Goal: Task Accomplishment & Management: Use online tool/utility

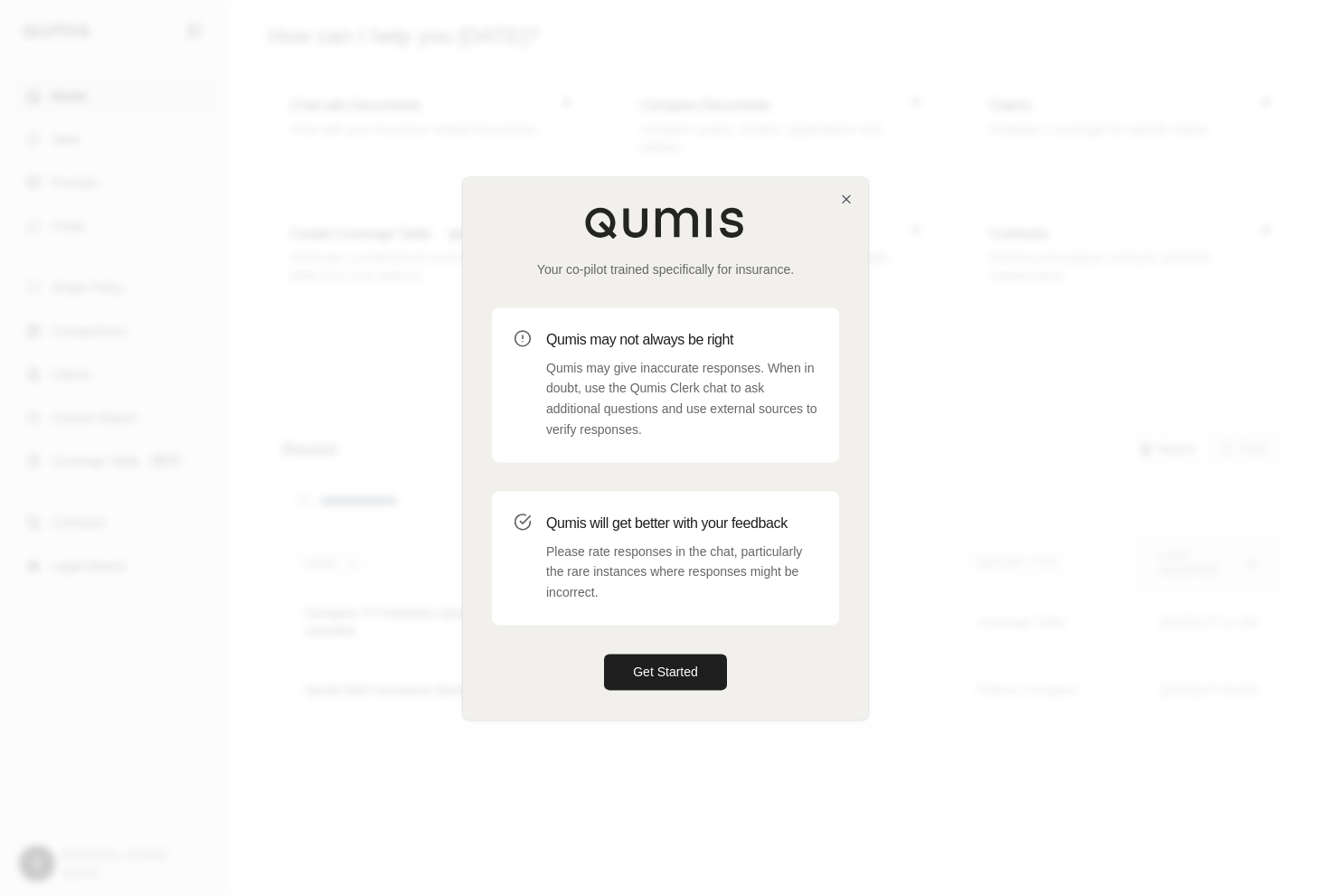
click at [850, 188] on div "Your co-pilot trained specifically for insurance. Qumis may not always be right…" at bounding box center [665, 448] width 405 height 542
click at [847, 193] on icon "button" at bounding box center [846, 199] width 15 height 15
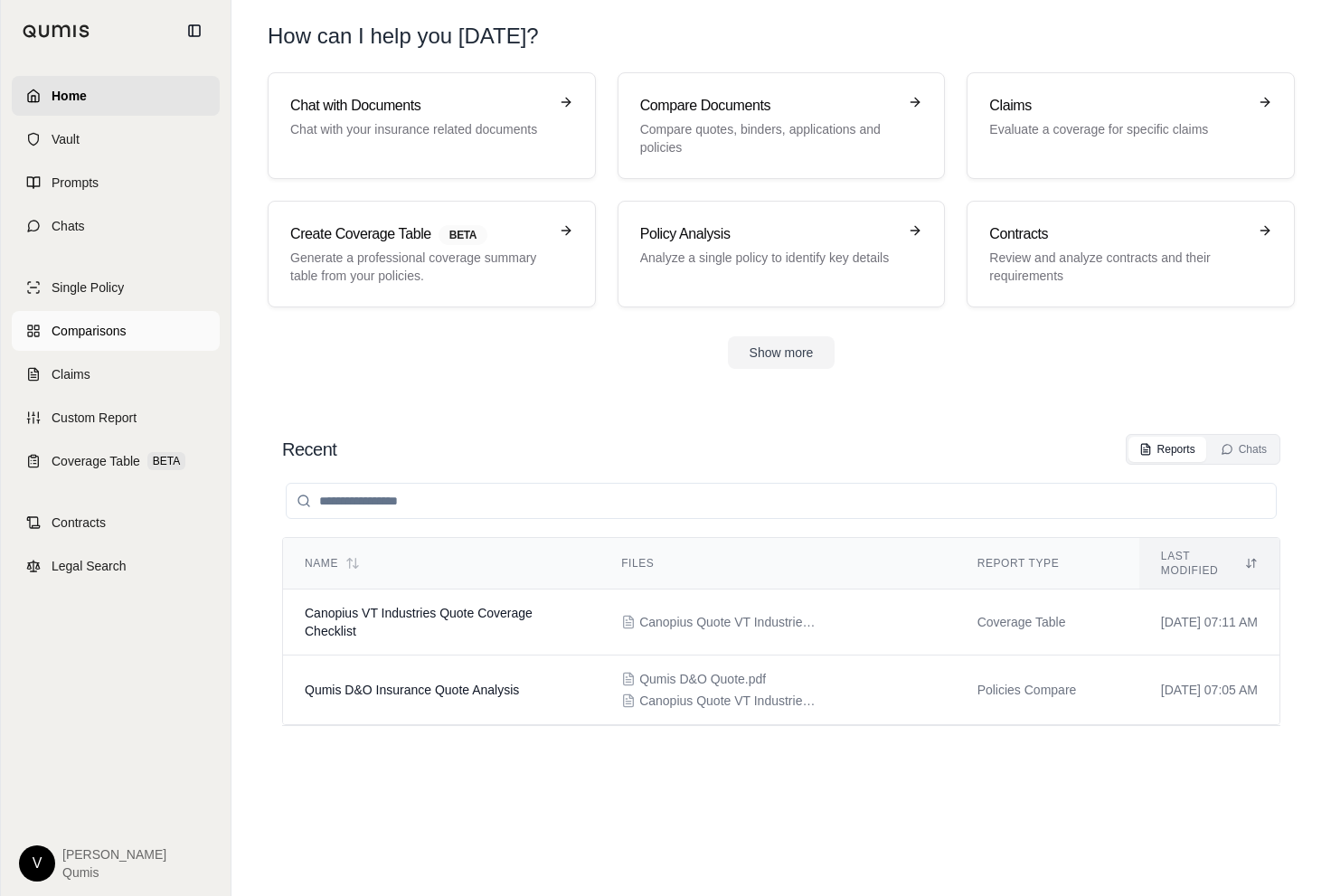
click at [122, 328] on span "Comparisons" at bounding box center [89, 330] width 74 height 18
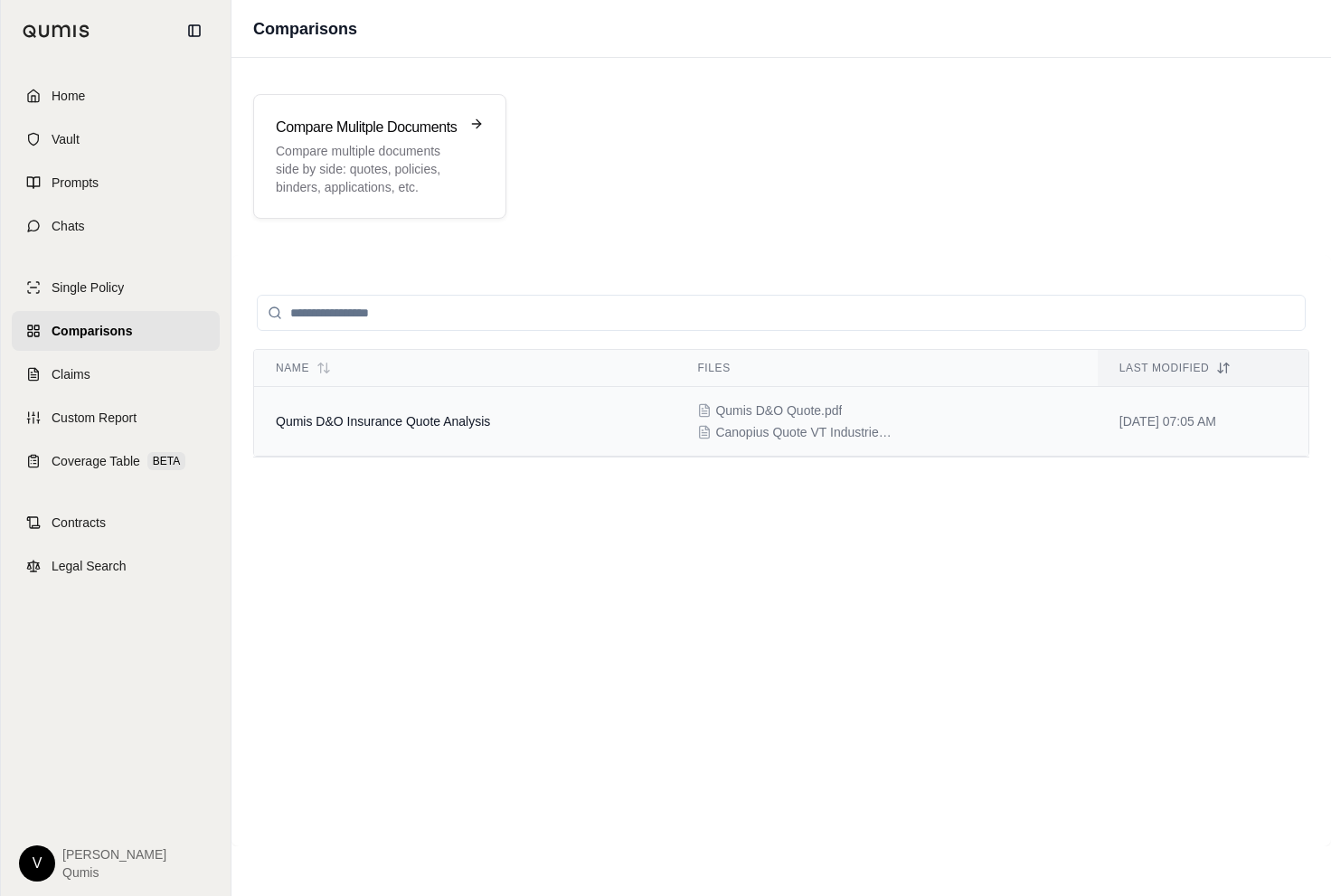
click at [440, 418] on span "Qumis D&O Insurance Quote Analysis" at bounding box center [382, 422] width 215 height 15
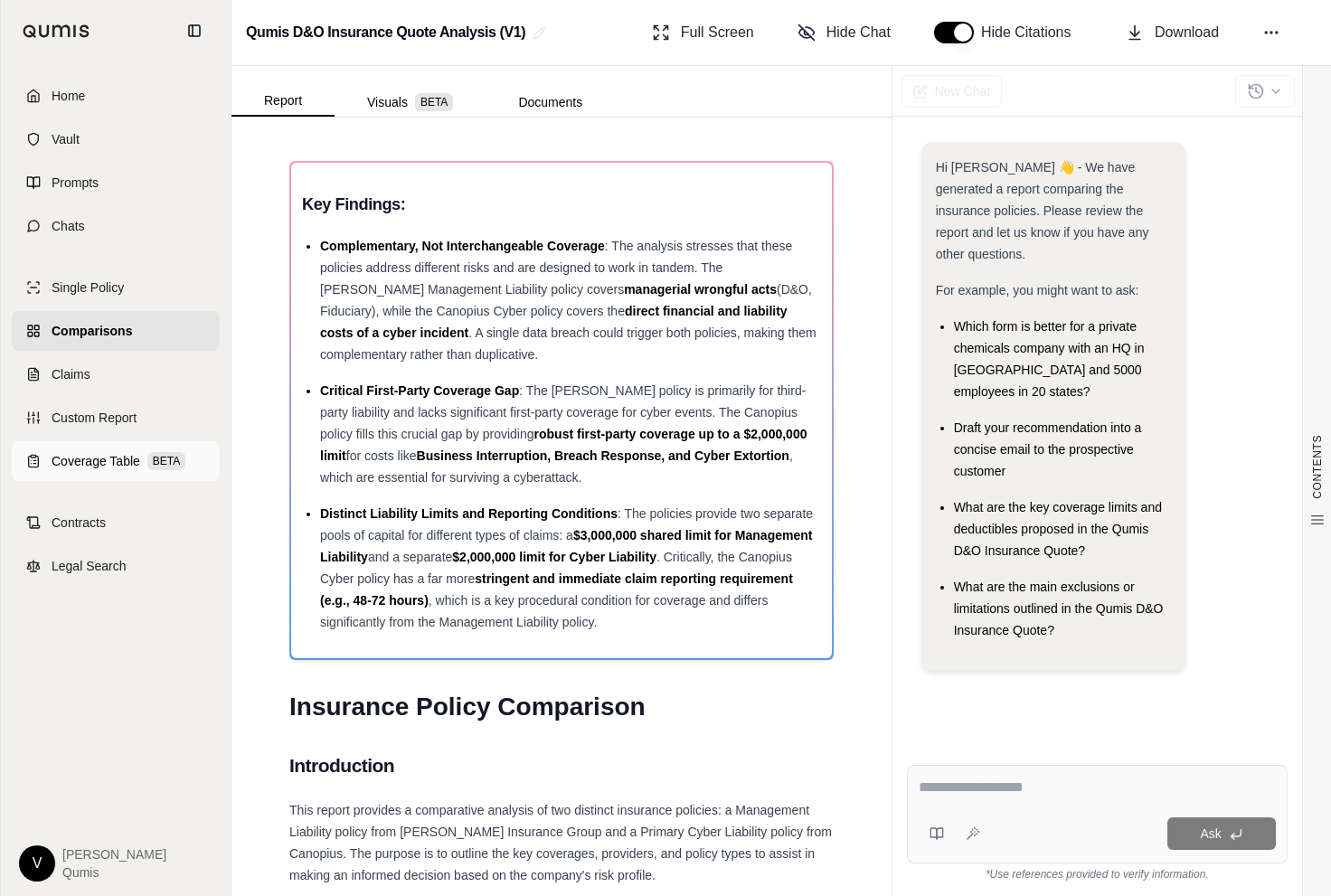
click at [127, 460] on span "Coverage Table" at bounding box center [96, 461] width 88 height 18
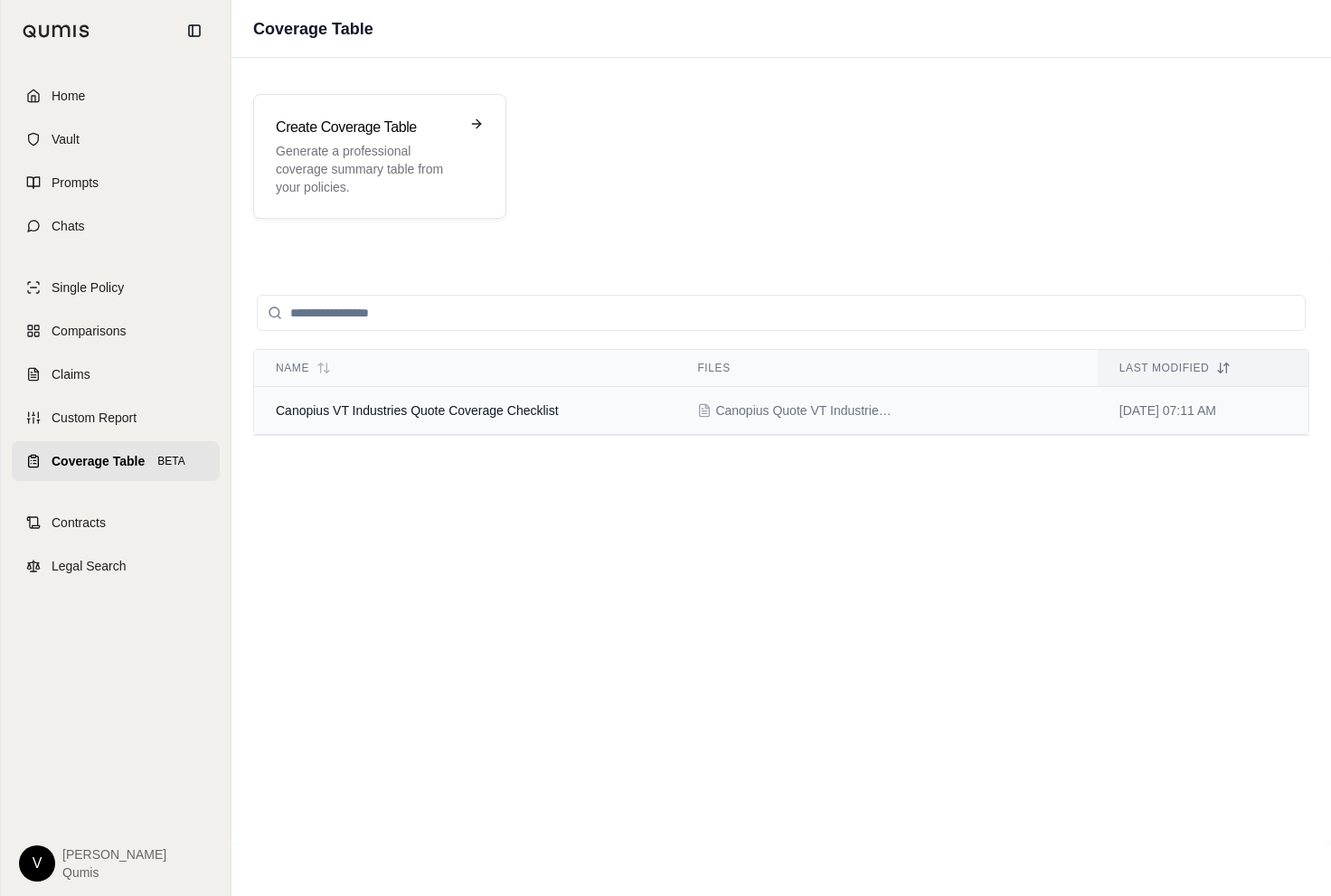
click at [422, 393] on td "Canopius VT Industries Quote Coverage Checklist" at bounding box center [465, 411] width 421 height 48
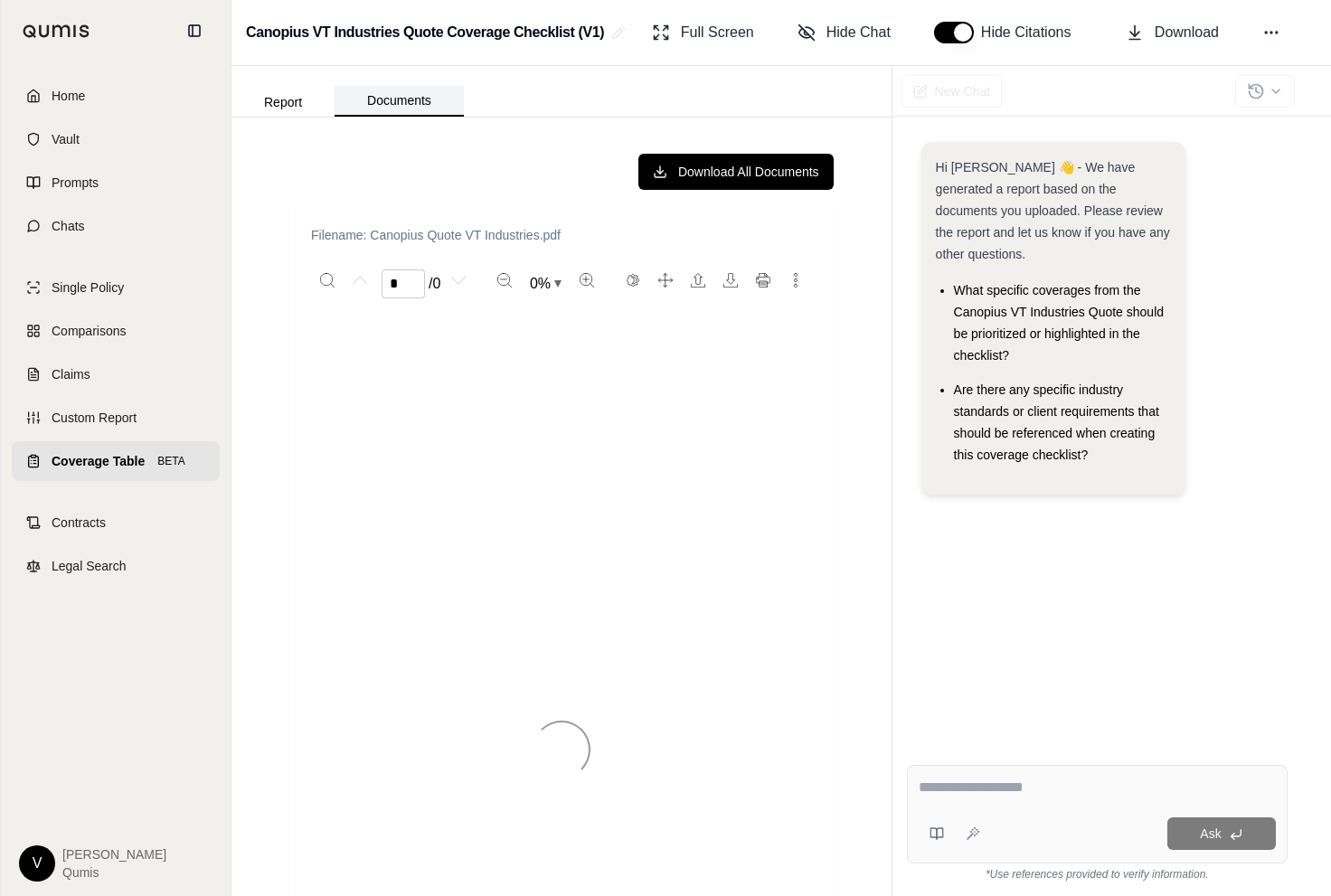
click at [405, 102] on button "Documents" at bounding box center [399, 101] width 129 height 30
click at [288, 100] on button "Report" at bounding box center [282, 102] width 103 height 29
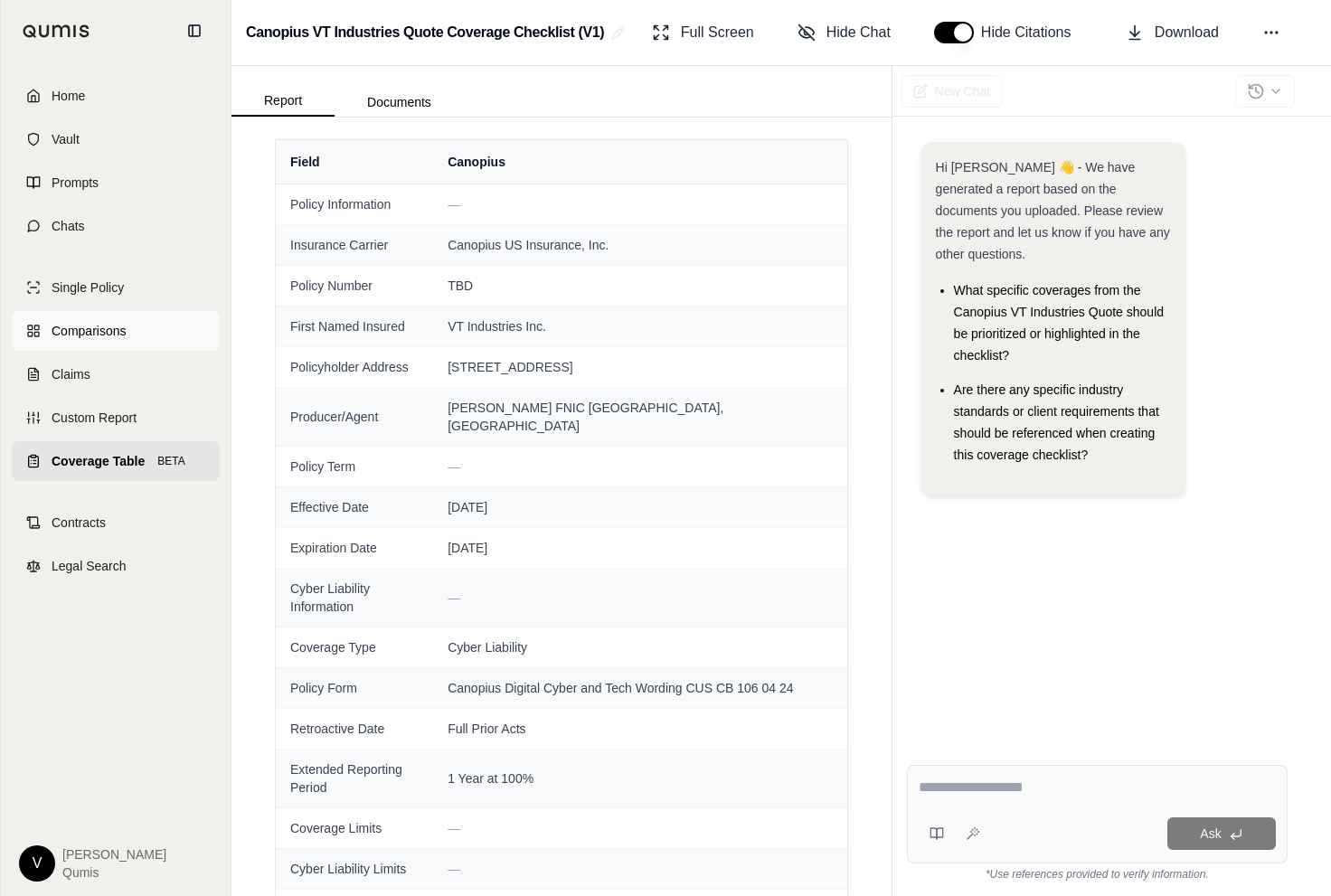
click at [85, 340] on link "Comparisons" at bounding box center [116, 330] width 208 height 40
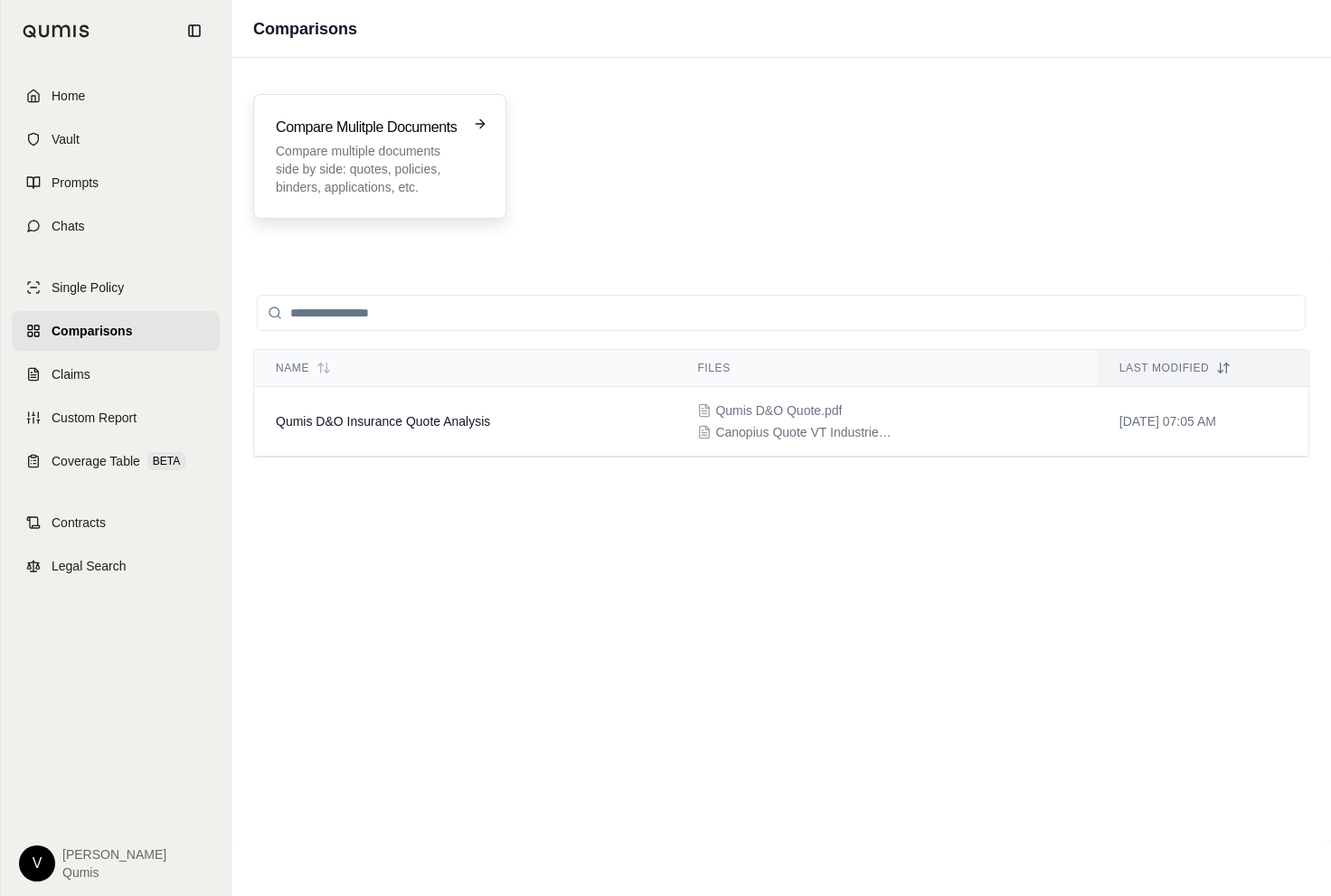
click at [342, 112] on div "Compare Mulitple Documents Compare multiple documents side by side: quotes, pol…" at bounding box center [379, 156] width 253 height 124
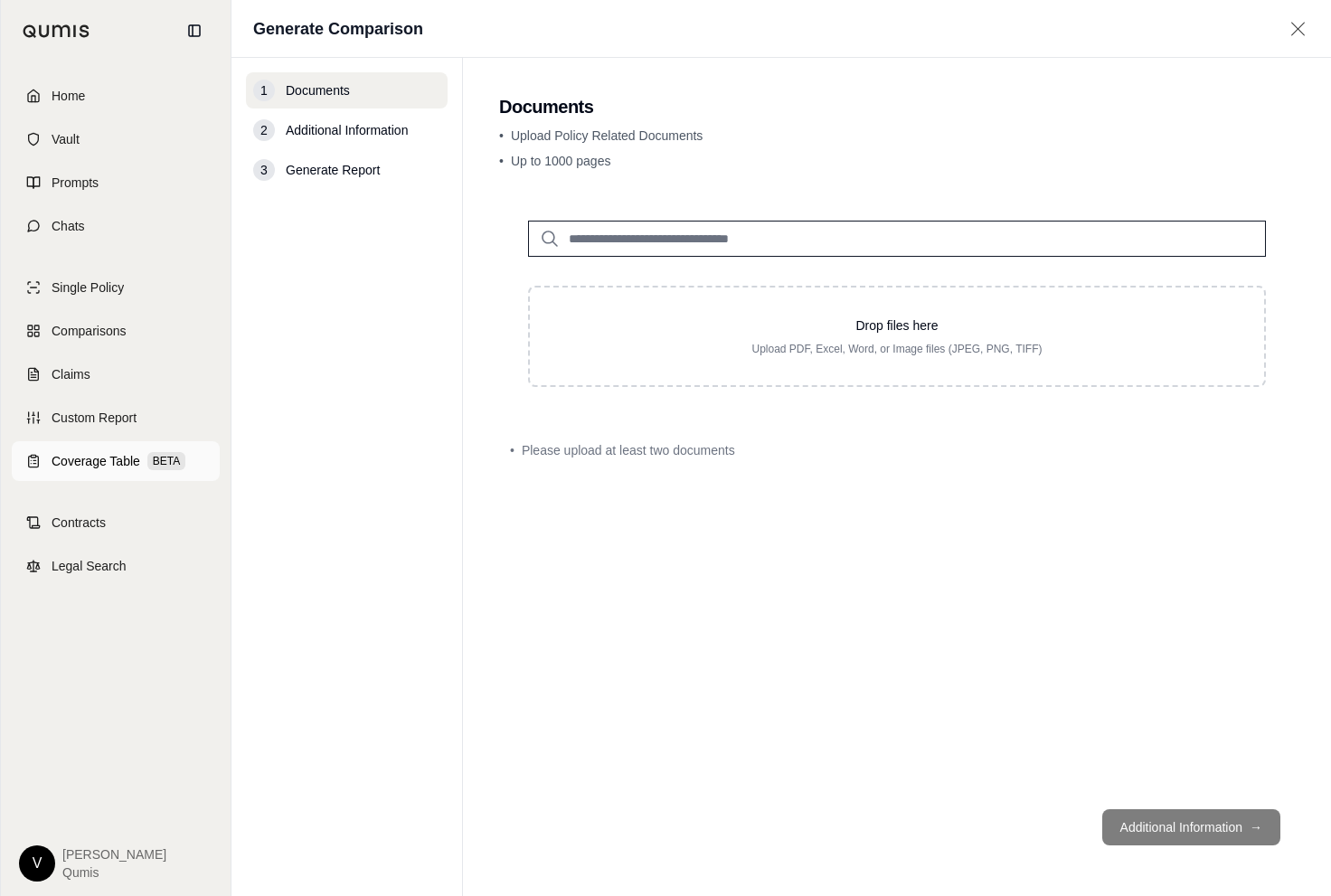
click at [120, 460] on span "Coverage Table" at bounding box center [96, 461] width 88 height 18
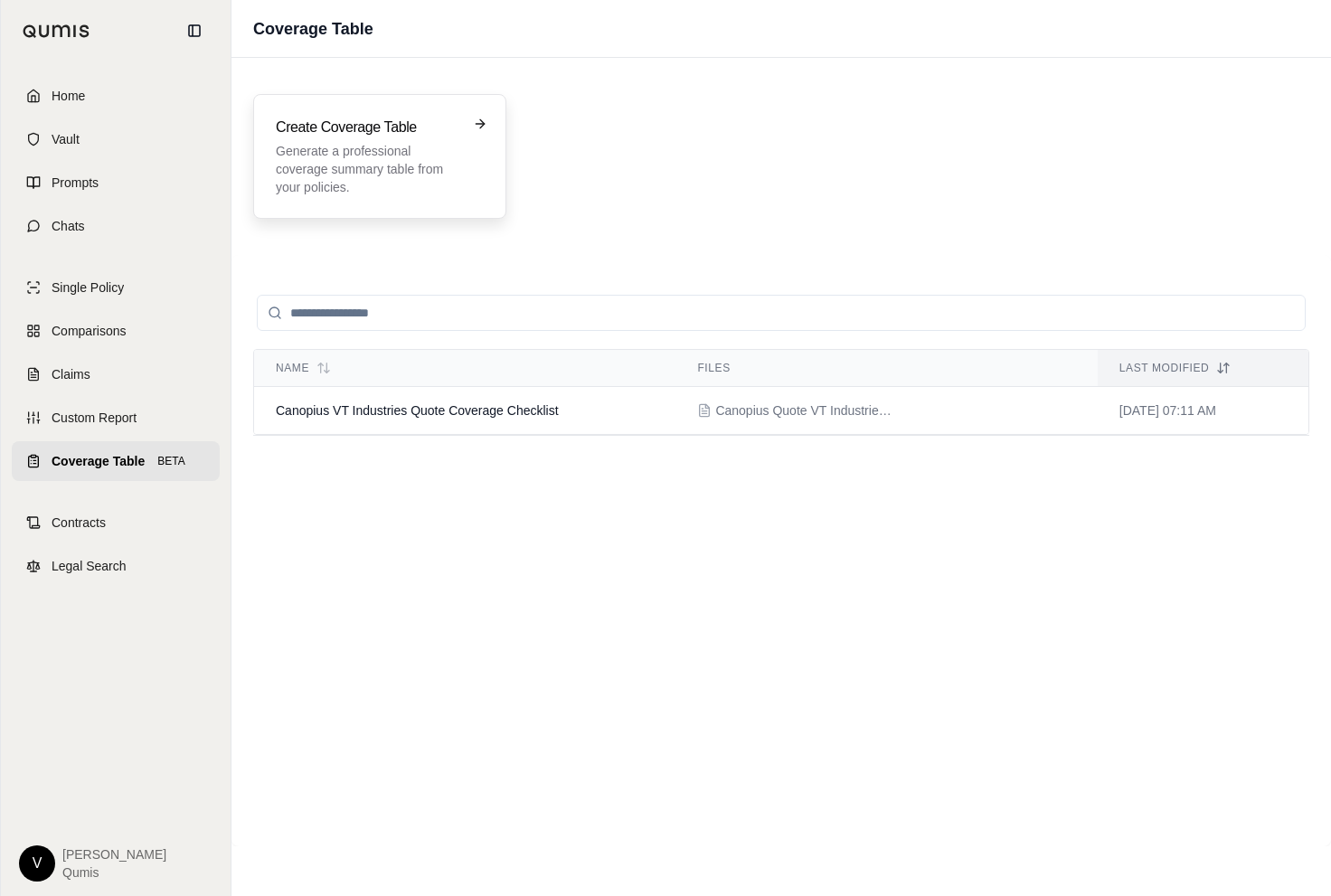
click at [357, 194] on p "Generate a professional coverage summary table from your policies." at bounding box center [367, 169] width 182 height 54
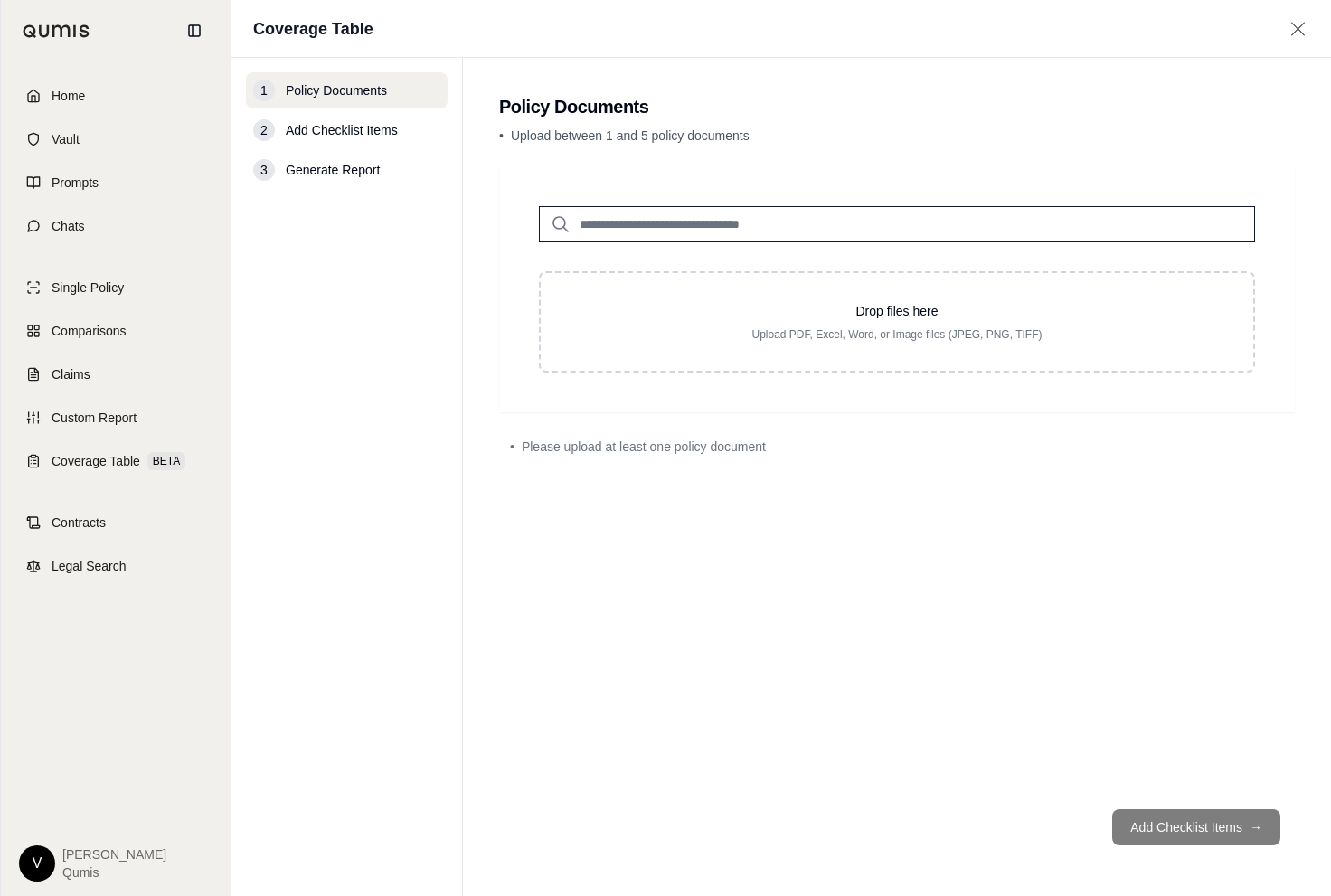
click at [648, 231] on input "search" at bounding box center [897, 224] width 716 height 36
type input "***"
click at [634, 274] on p "[DATE]" at bounding box center [716, 279] width 250 height 15
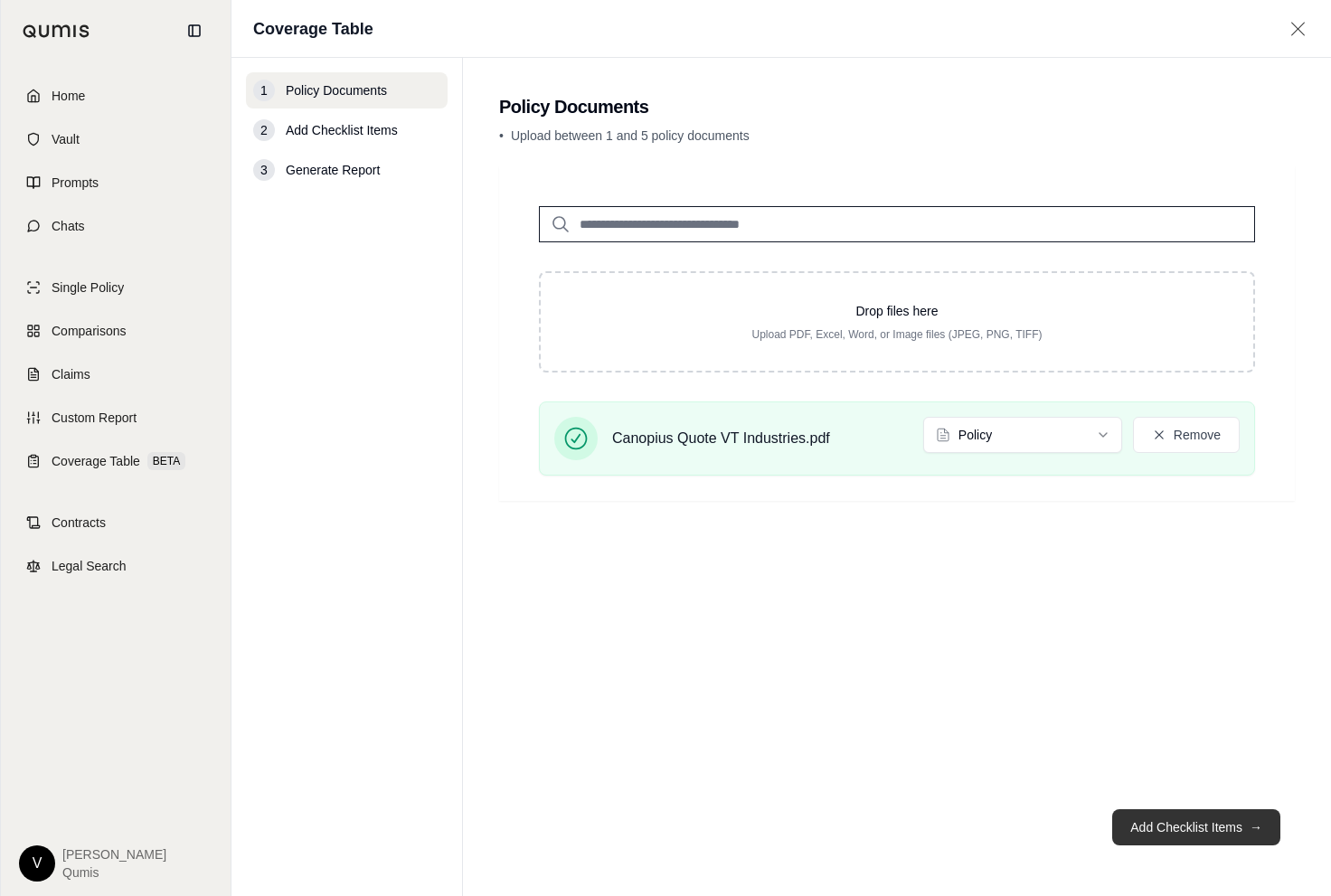
click at [1174, 831] on button "Add Checklist Items →" at bounding box center [1197, 827] width 169 height 36
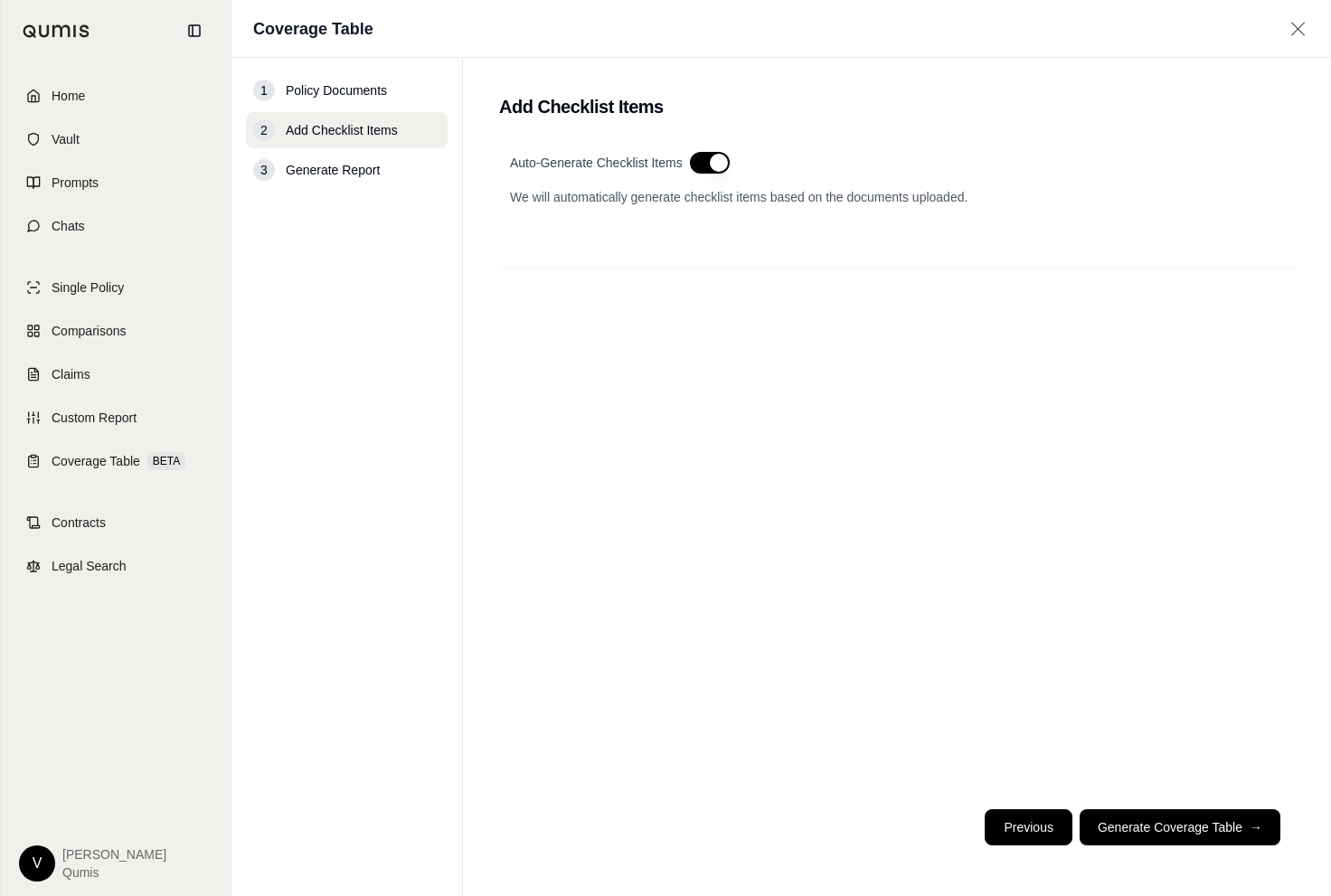
click at [1040, 844] on button "Previous" at bounding box center [1028, 827] width 87 height 36
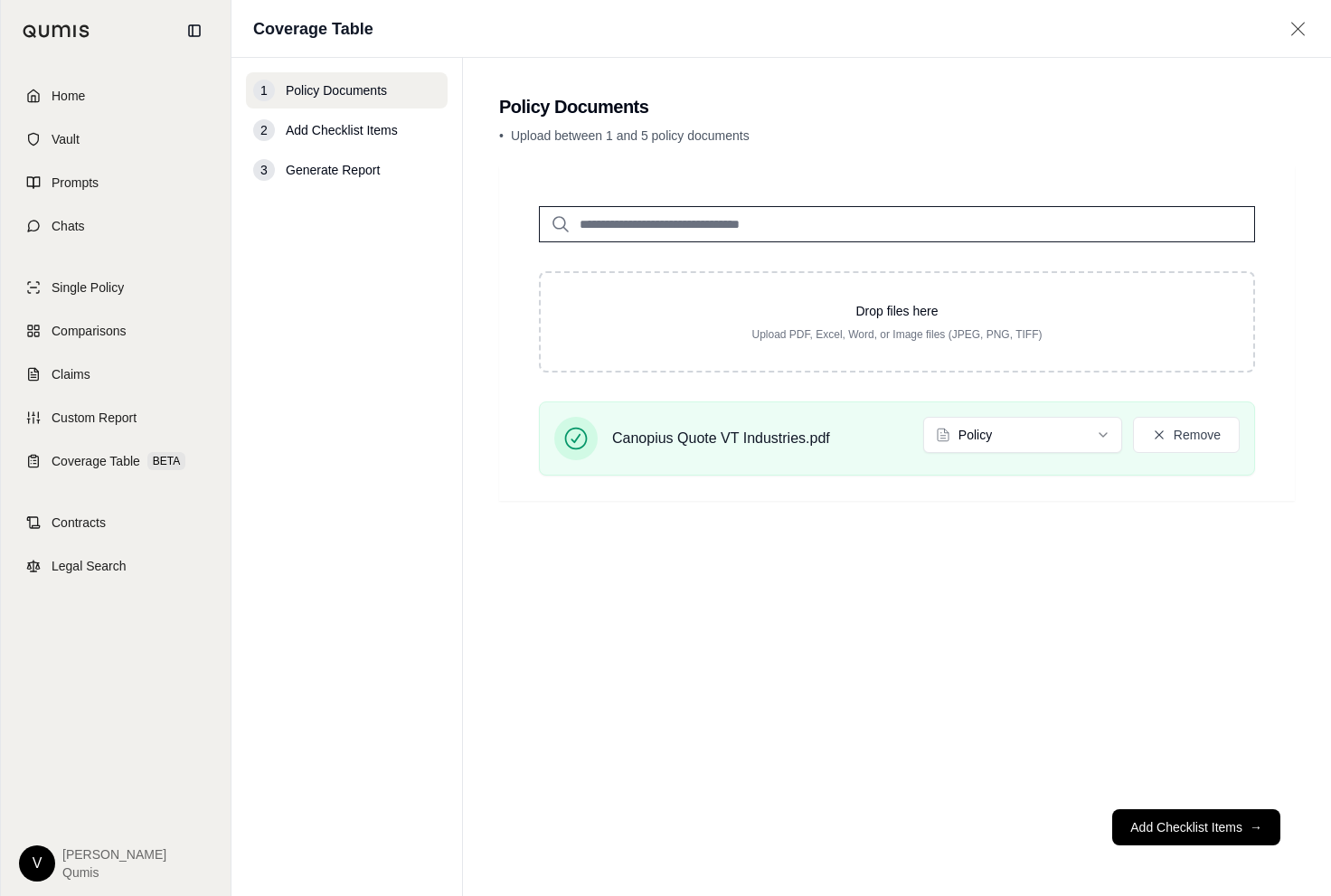
click at [367, 131] on span "Add Checklist Items" at bounding box center [342, 130] width 112 height 18
click at [130, 445] on link "Coverage Table BETA" at bounding box center [116, 461] width 208 height 40
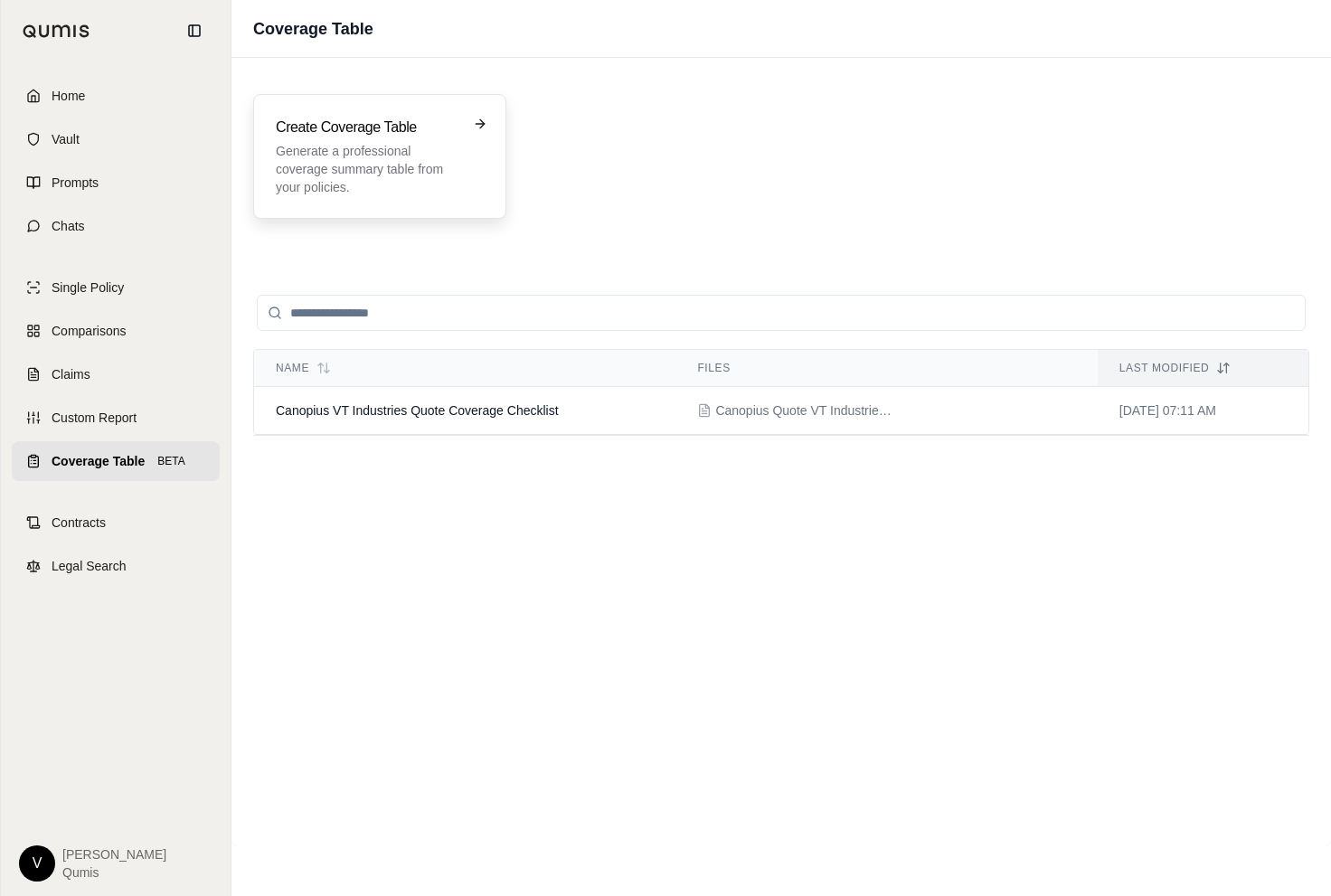
click at [403, 161] on p "Generate a professional coverage summary table from your policies." at bounding box center [367, 169] width 182 height 54
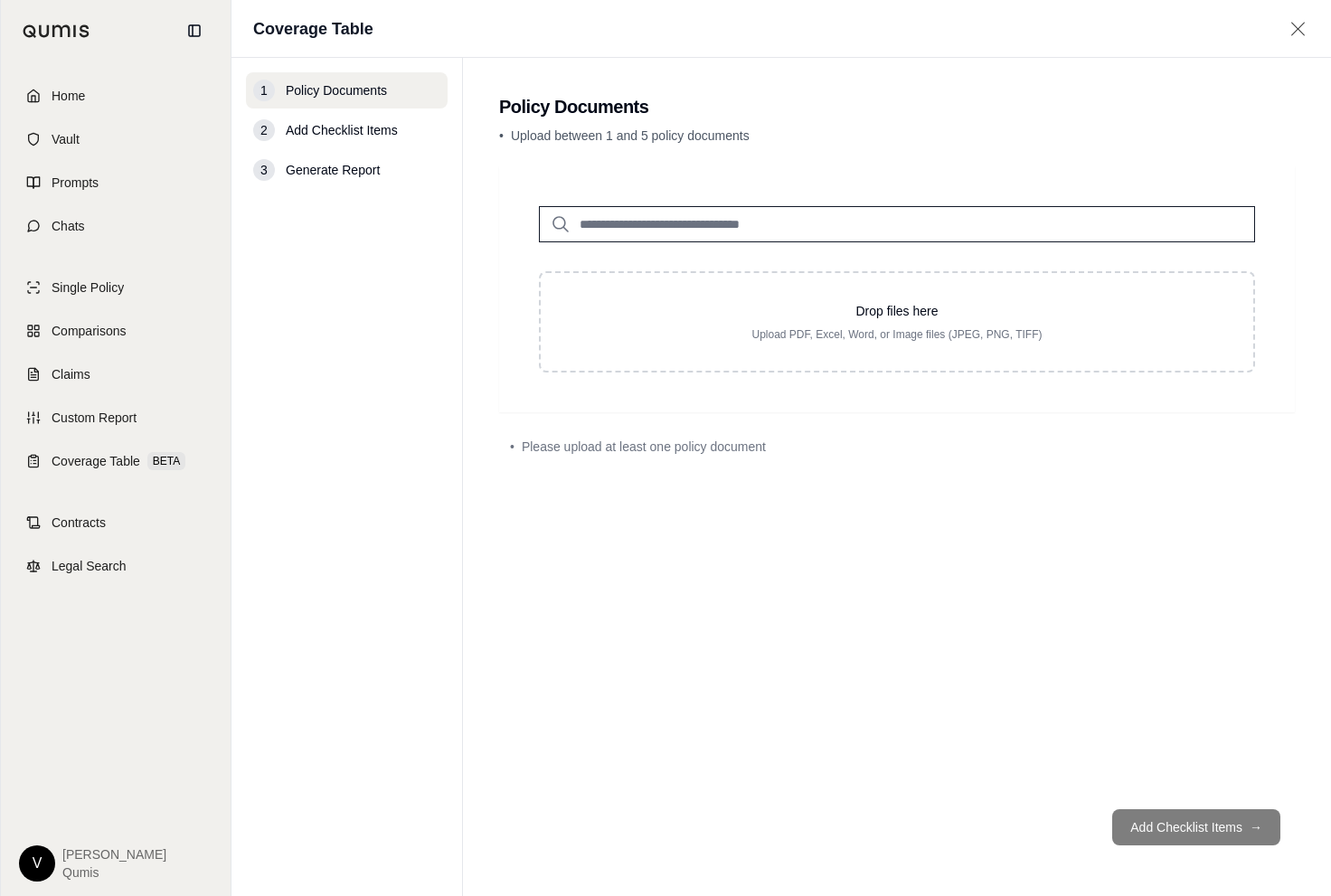
click at [712, 239] on input "search" at bounding box center [897, 224] width 716 height 36
type input "***"
click at [712, 274] on p "[DATE]" at bounding box center [716, 279] width 250 height 15
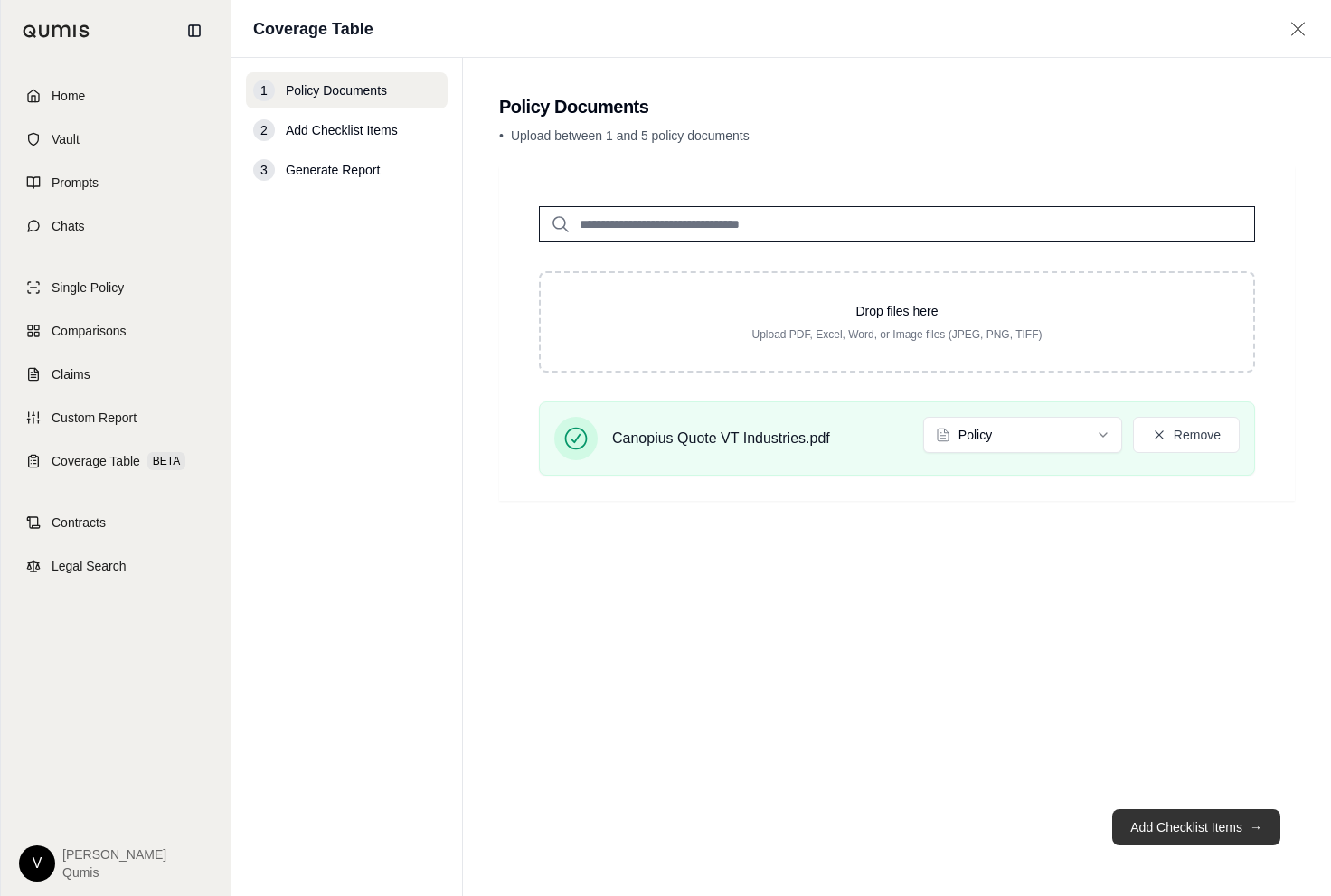
click at [1161, 821] on button "Add Checklist Items →" at bounding box center [1197, 827] width 169 height 36
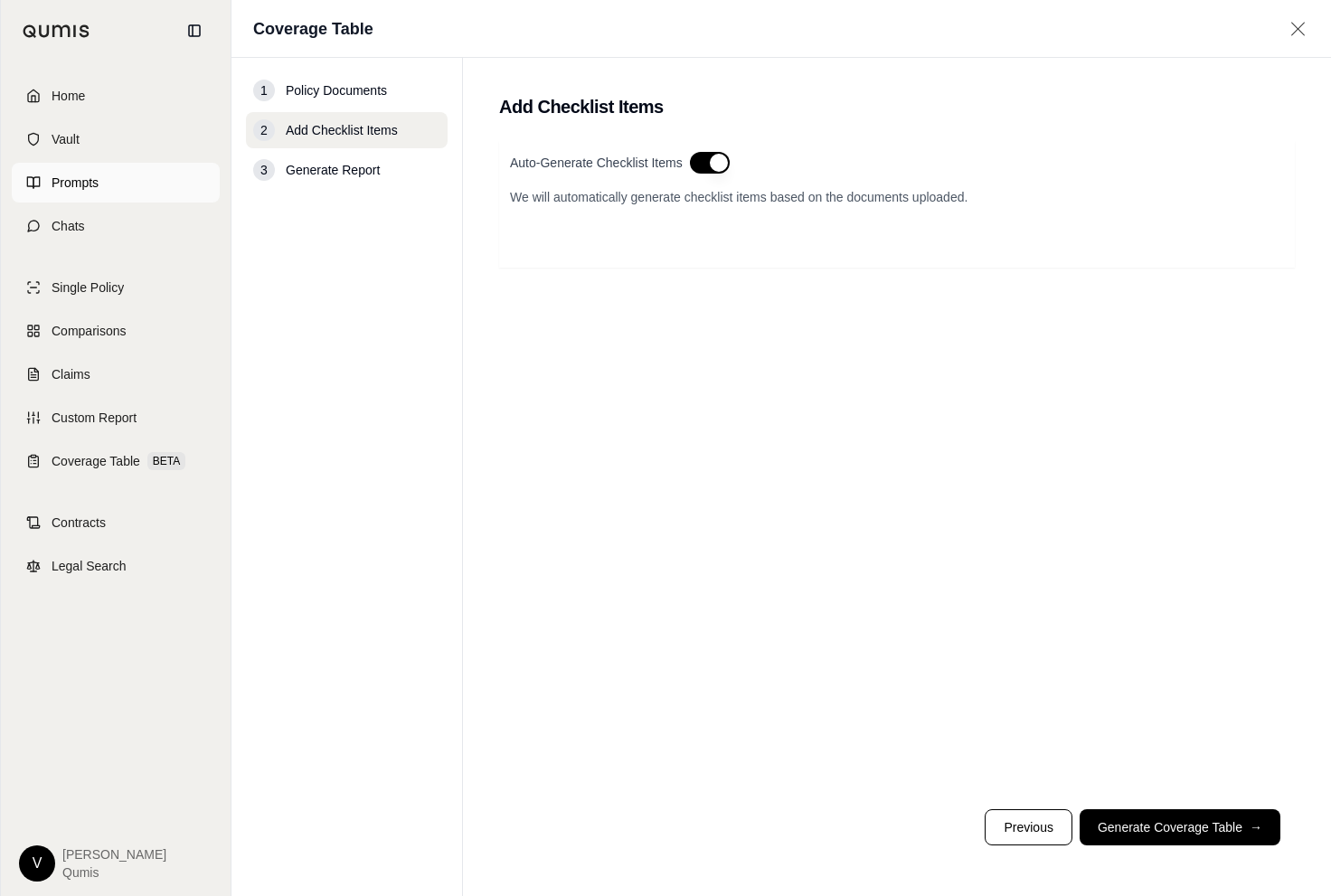
click at [132, 192] on link "Prompts" at bounding box center [116, 182] width 208 height 40
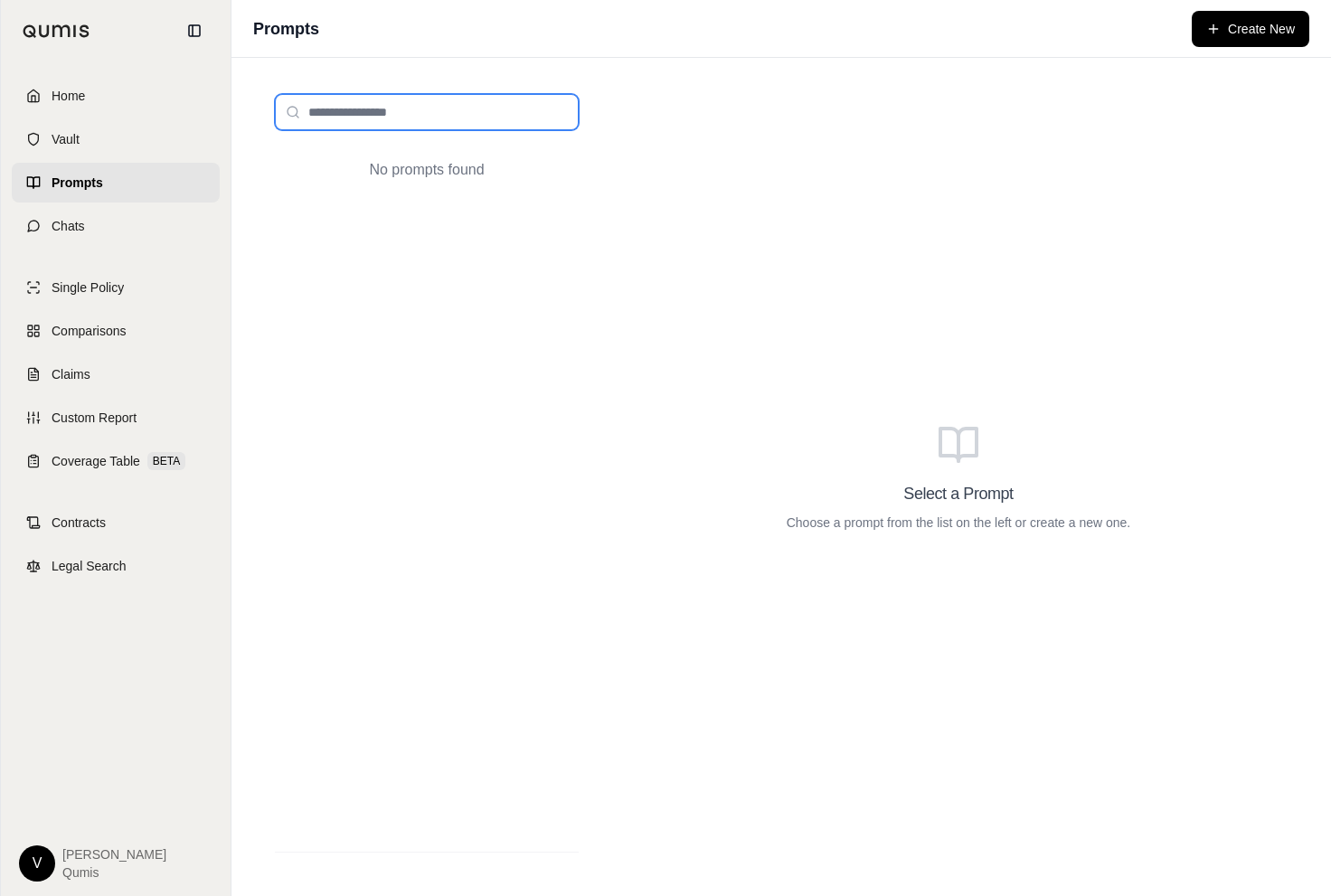
click at [431, 111] on input "search" at bounding box center [426, 112] width 304 height 36
click at [430, 174] on div "No prompts found" at bounding box center [426, 171] width 304 height 51
click at [430, 99] on input "search" at bounding box center [426, 112] width 304 height 36
click at [376, 129] on input "search" at bounding box center [426, 112] width 304 height 36
click at [362, 109] on input "search" at bounding box center [426, 112] width 304 height 36
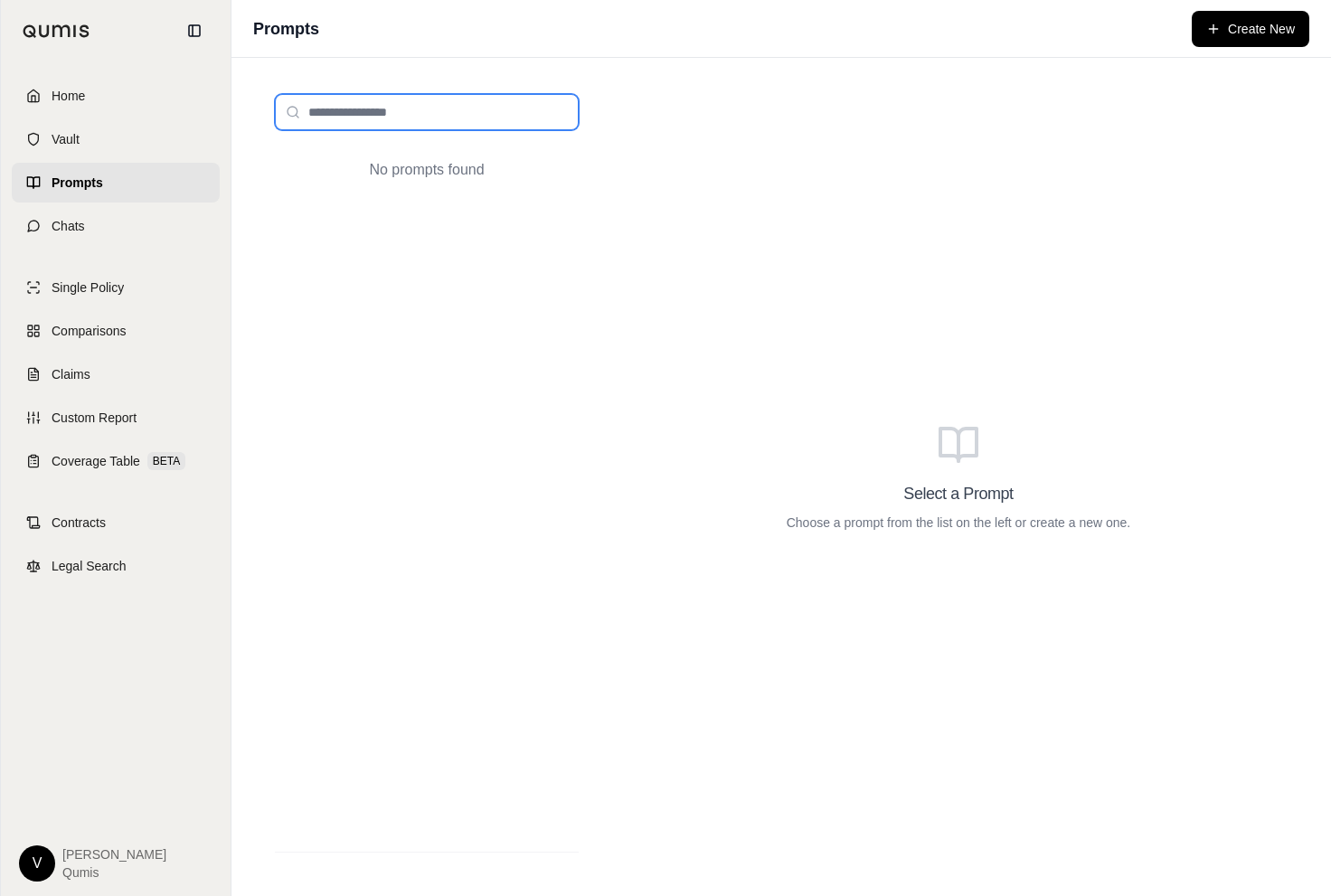
type input "*"
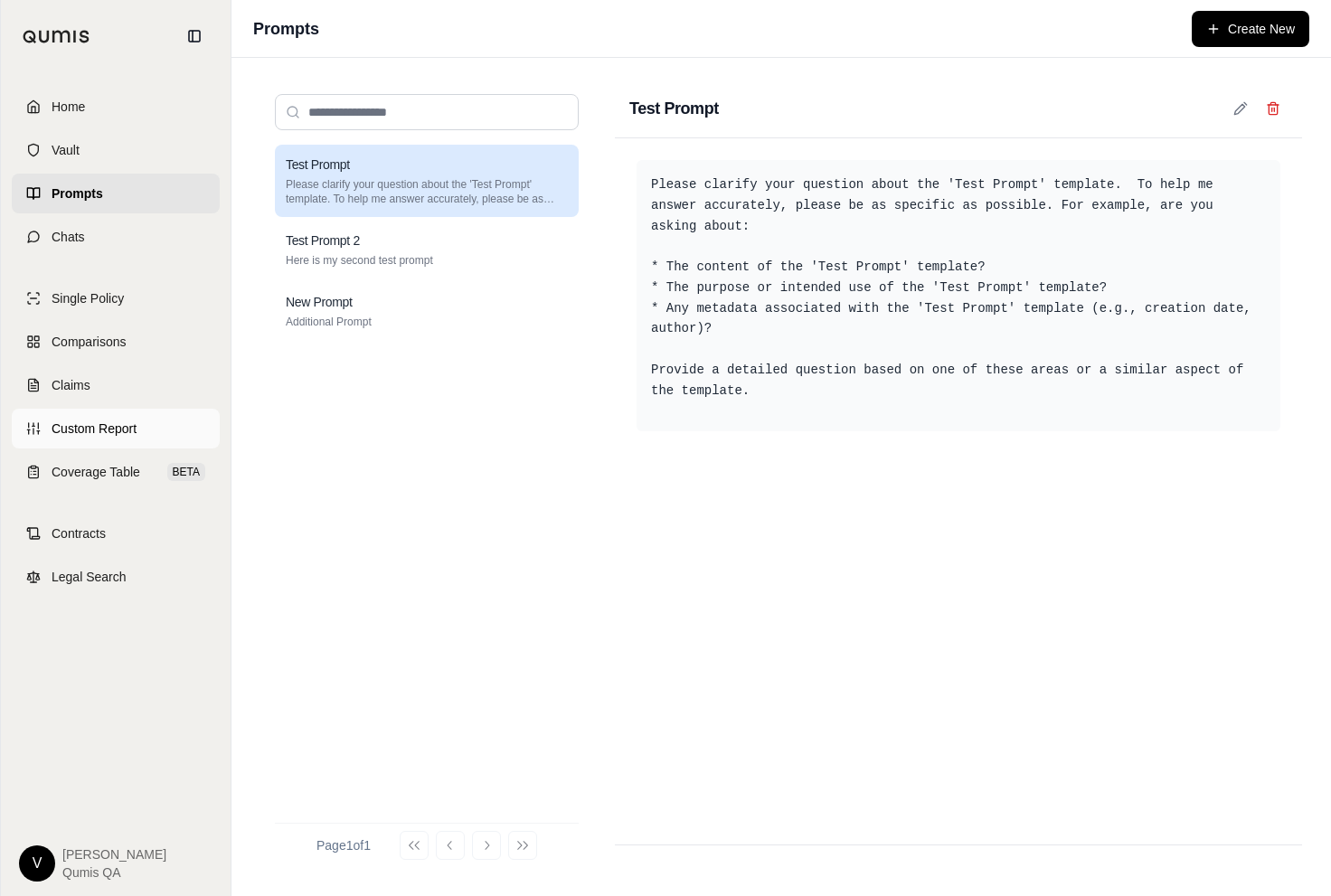
click at [131, 428] on span "Custom Report" at bounding box center [94, 428] width 85 height 18
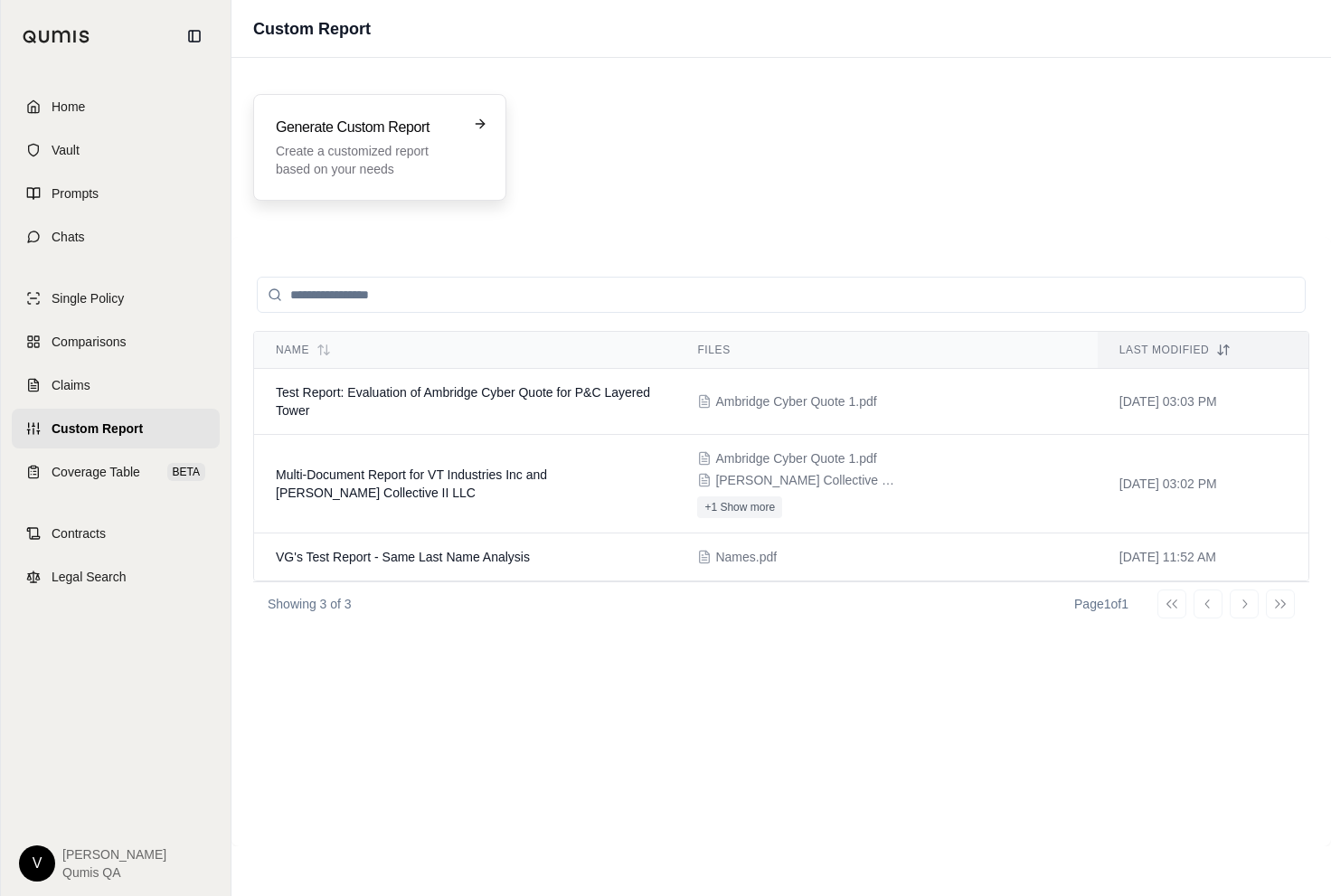
click at [426, 161] on p "Create a customized report based on your needs" at bounding box center [367, 160] width 182 height 36
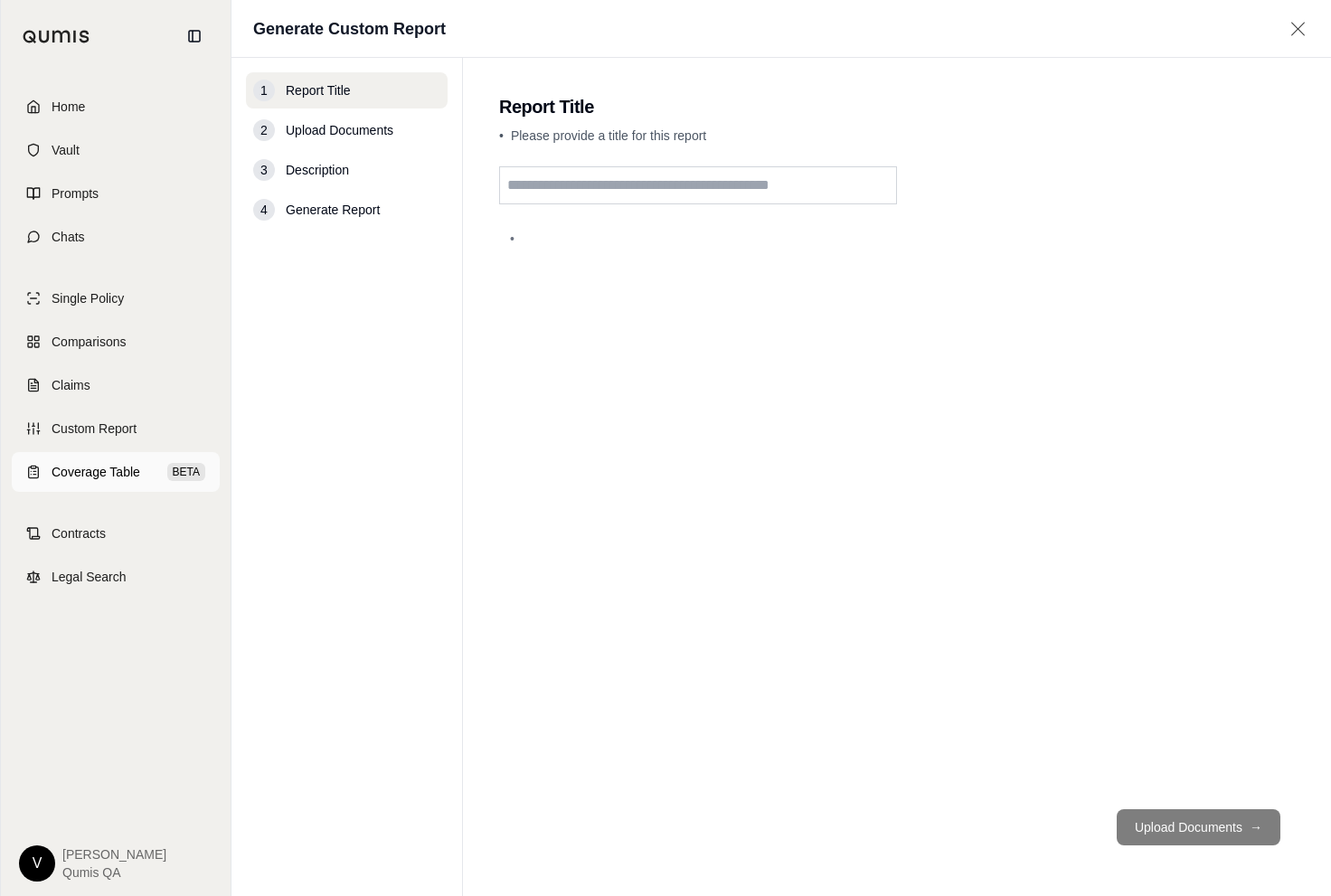
click at [87, 471] on span "Coverage Table" at bounding box center [96, 472] width 88 height 18
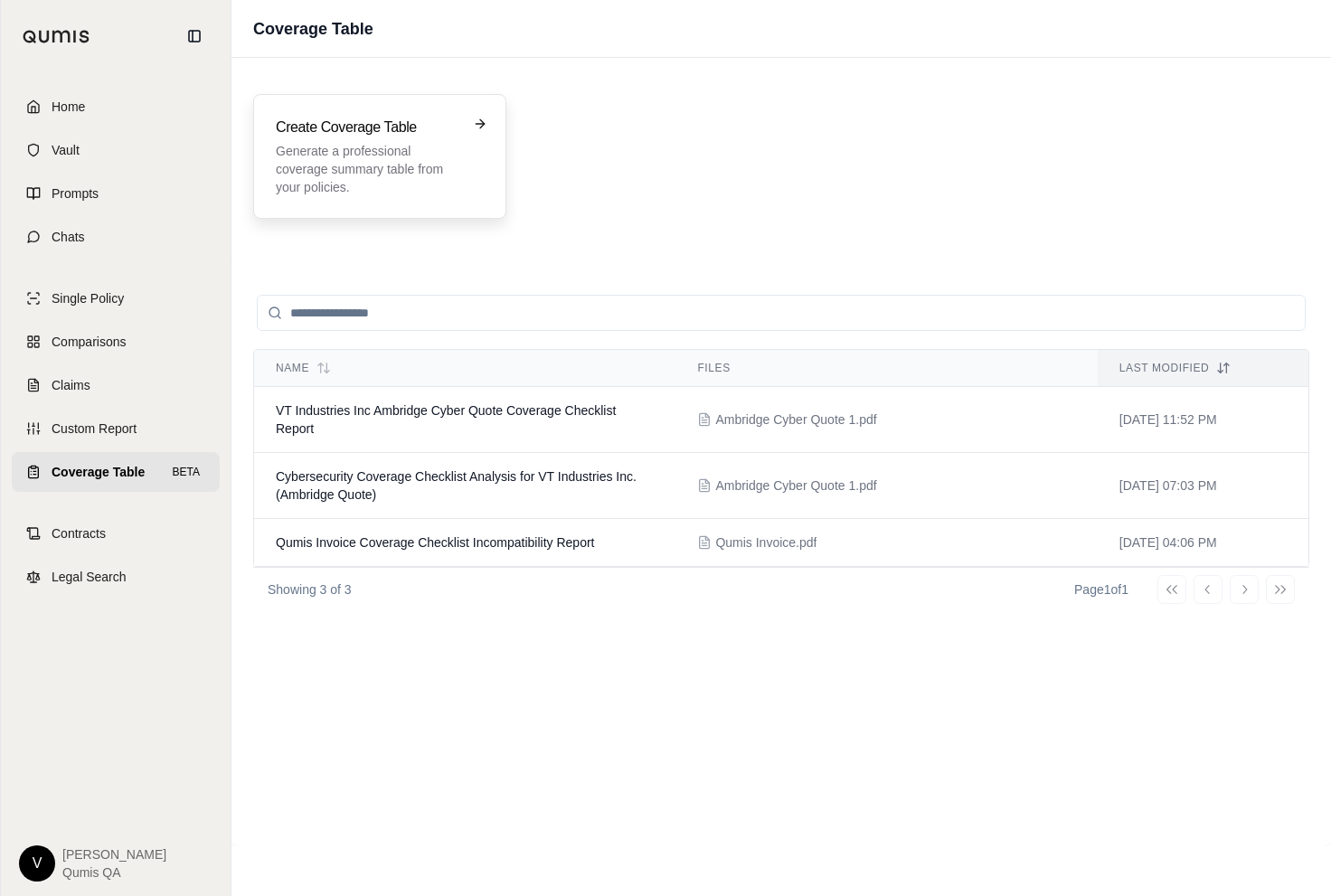
click at [400, 125] on h3 "Create Coverage Table" at bounding box center [367, 127] width 182 height 22
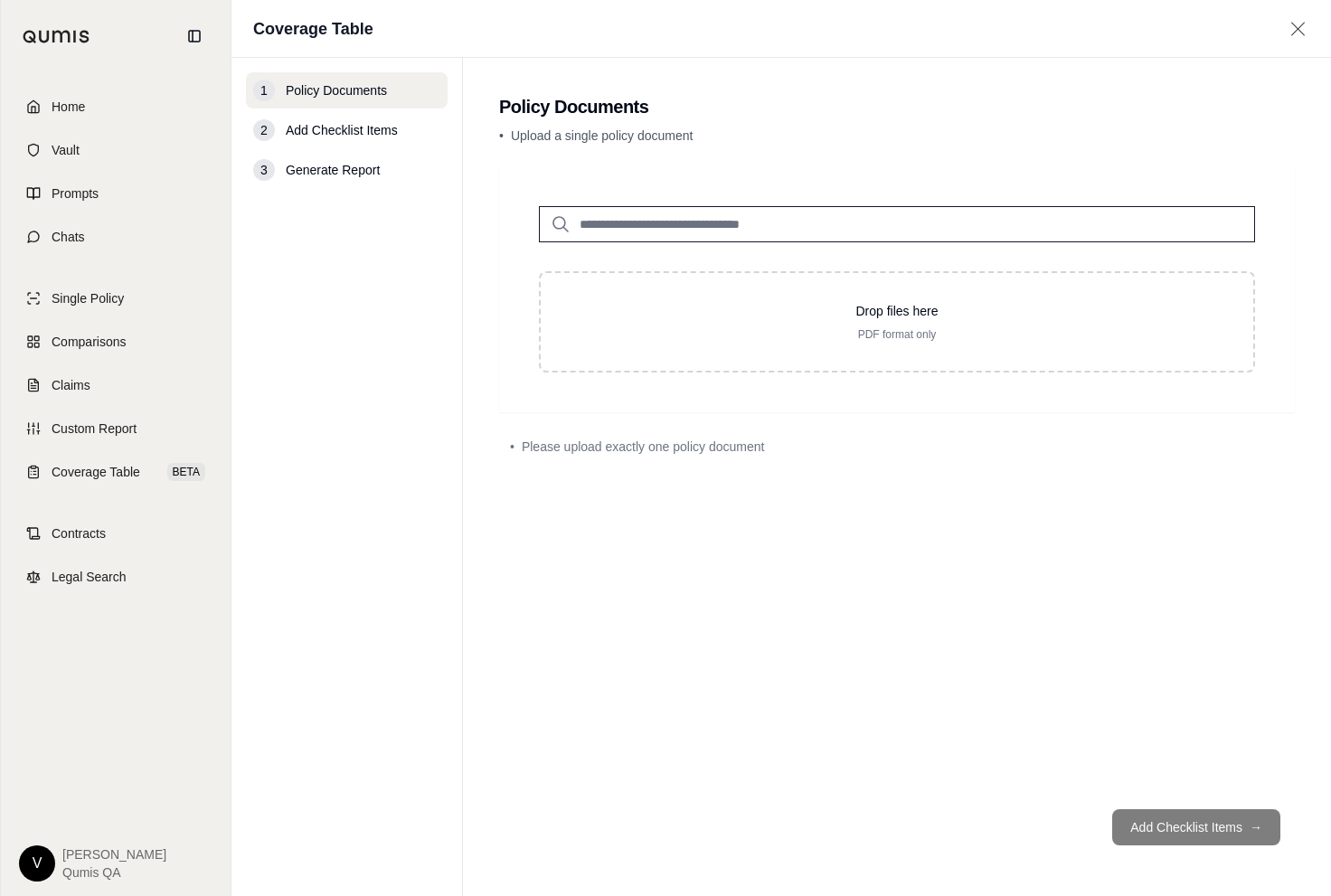
click at [658, 229] on input "search" at bounding box center [897, 224] width 716 height 36
click at [659, 225] on input "search" at bounding box center [897, 224] width 716 height 36
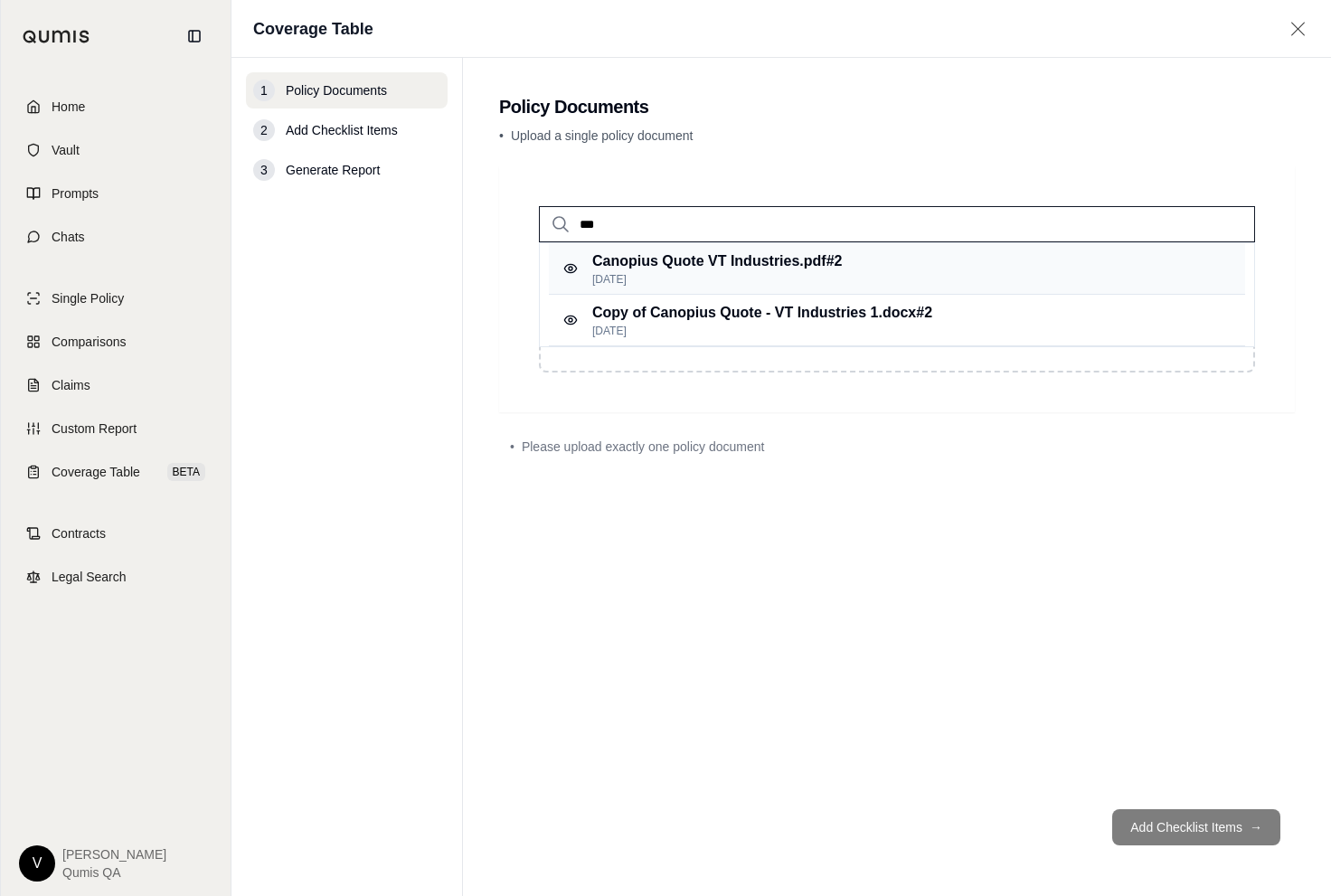
type input "***"
click at [695, 289] on div "Canopius Quote VT Industries.pdf #2 Jul 28, 2025" at bounding box center [897, 269] width 696 height 52
click at [695, 275] on p "[DATE]" at bounding box center [716, 279] width 250 height 15
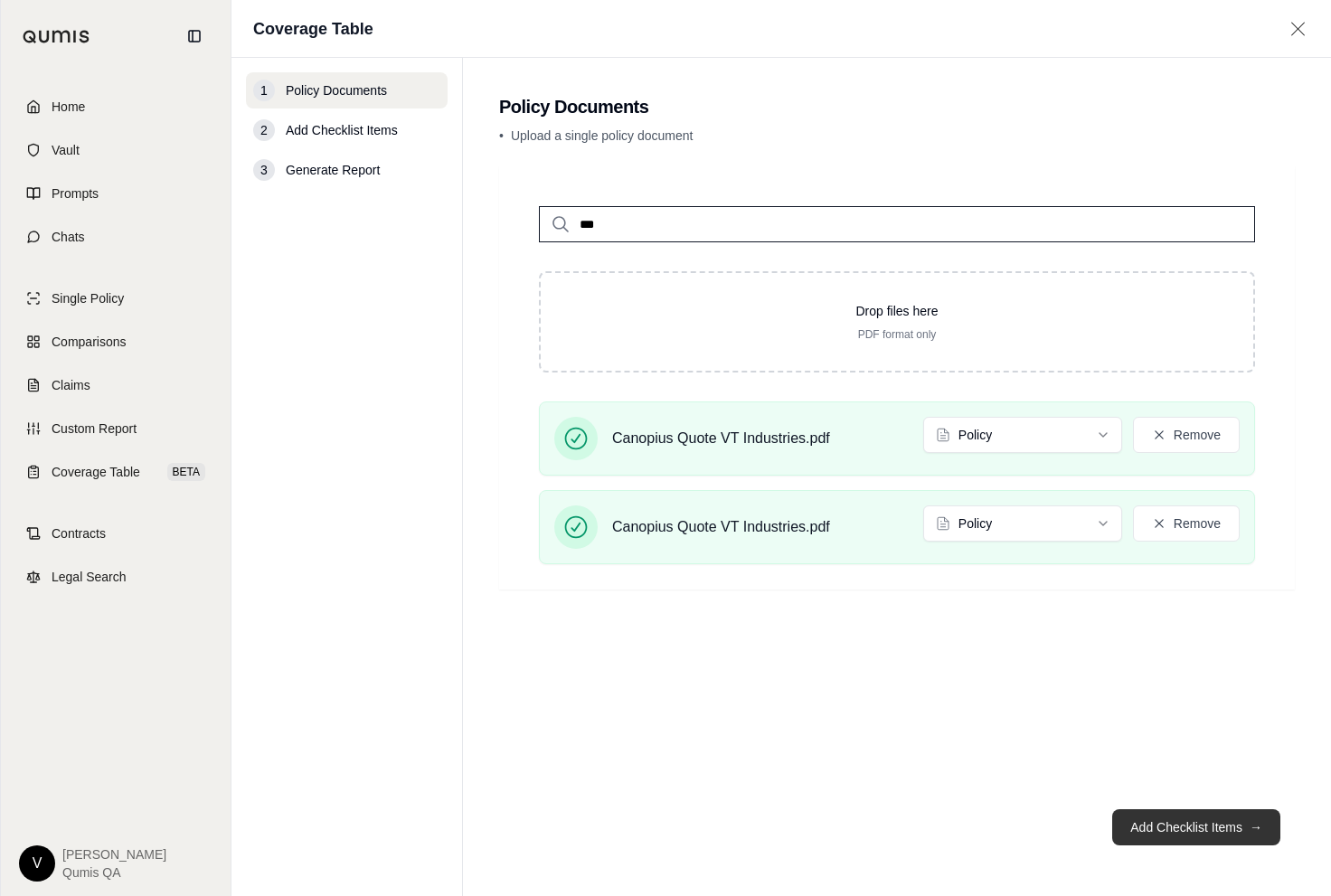
click at [1208, 826] on button "Add Checklist Items →" at bounding box center [1197, 827] width 169 height 36
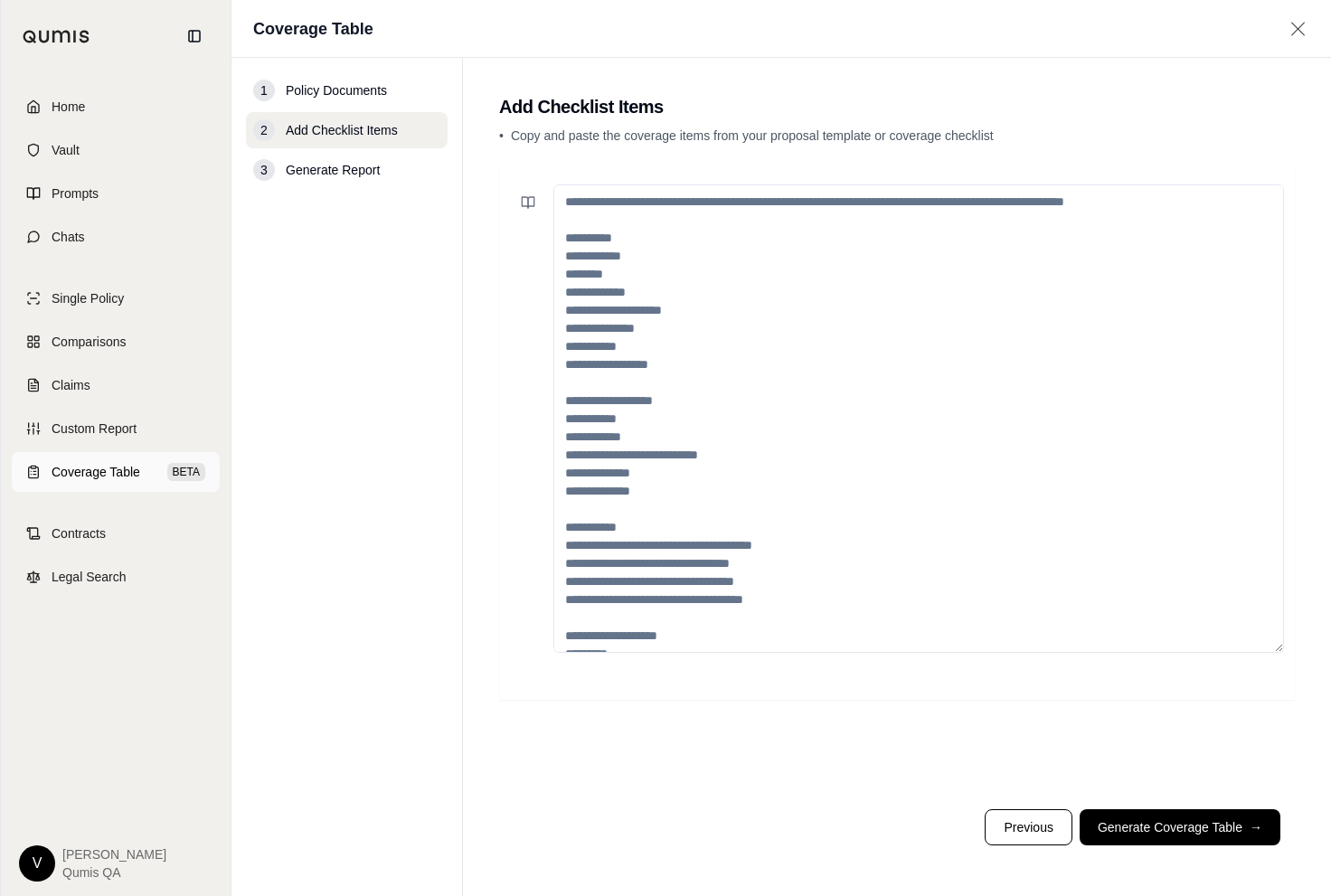
click at [216, 454] on link "Coverage Table BETA" at bounding box center [116, 472] width 208 height 40
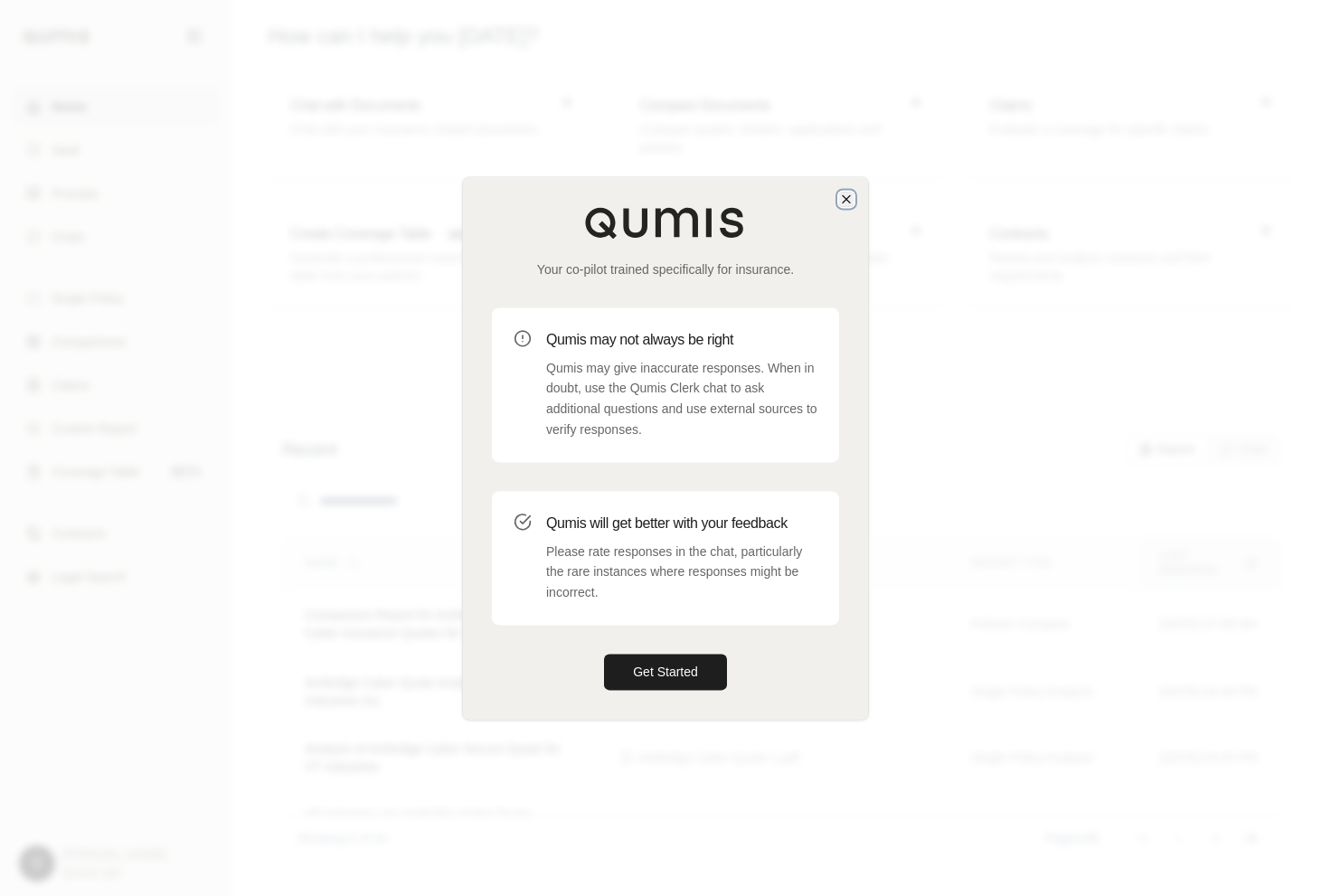
click at [846, 199] on icon "button" at bounding box center [846, 198] width 7 height 7
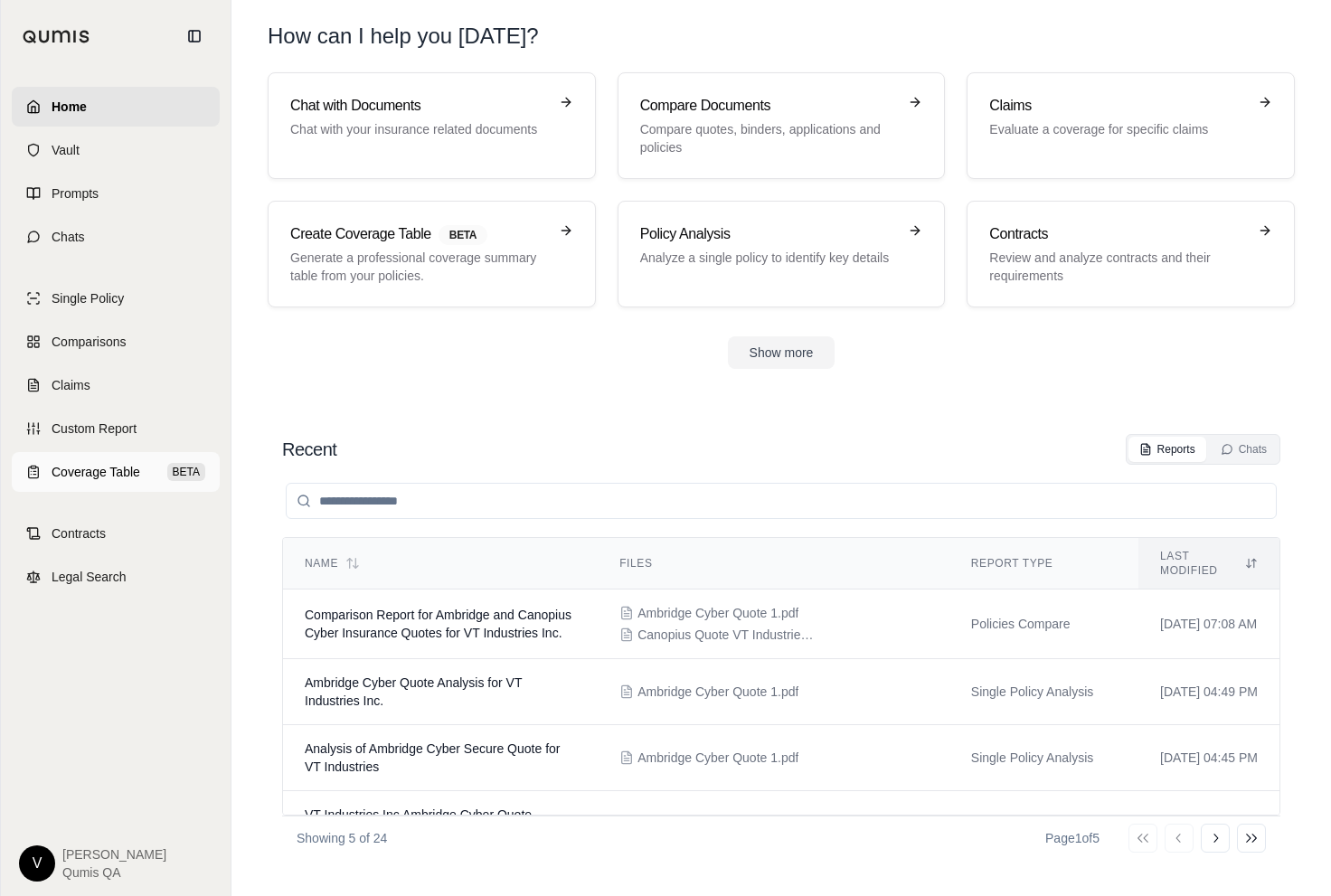
click at [131, 472] on span "Coverage Table" at bounding box center [96, 472] width 88 height 18
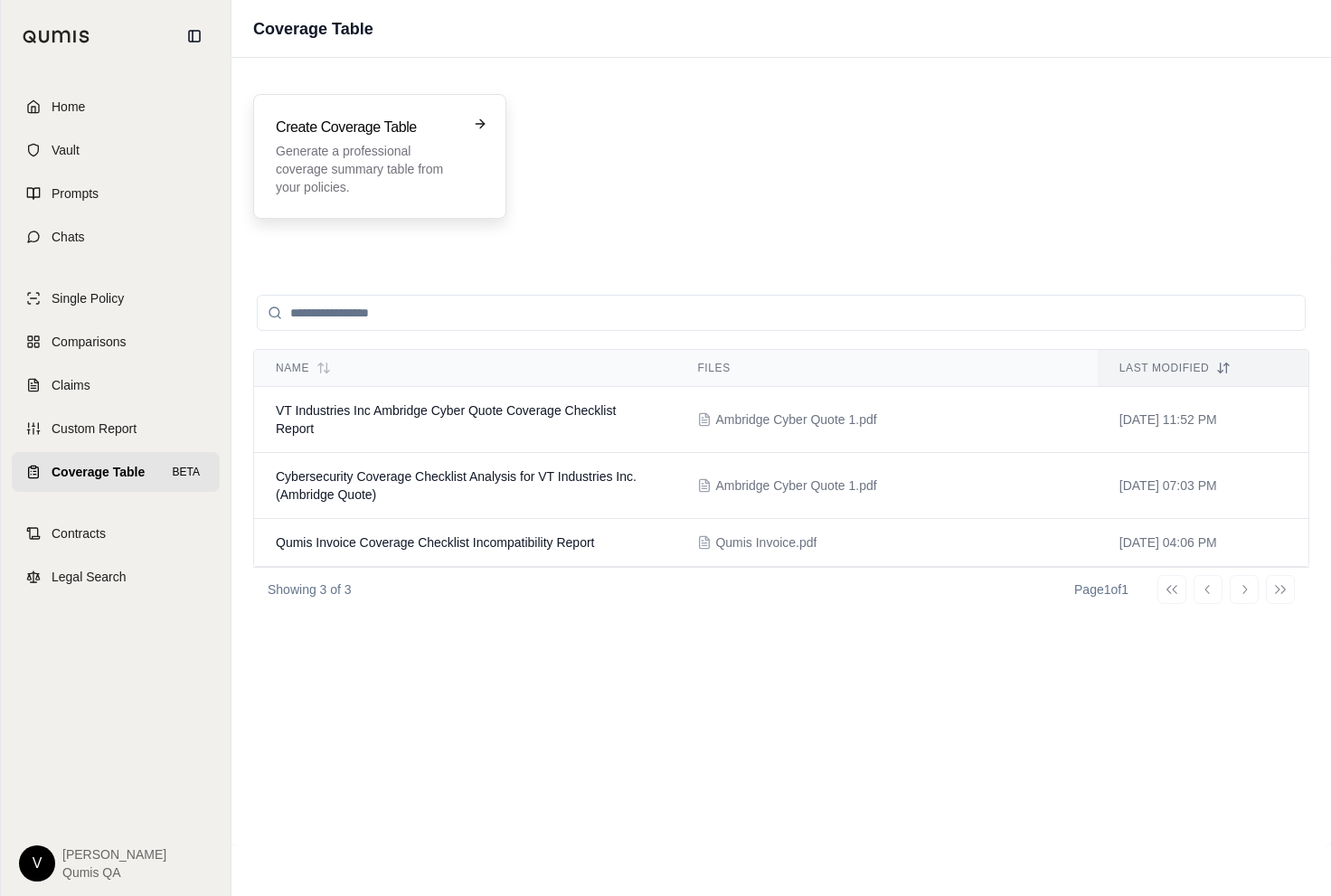
click at [410, 178] on p "Generate a professional coverage summary table from your policies." at bounding box center [367, 169] width 182 height 54
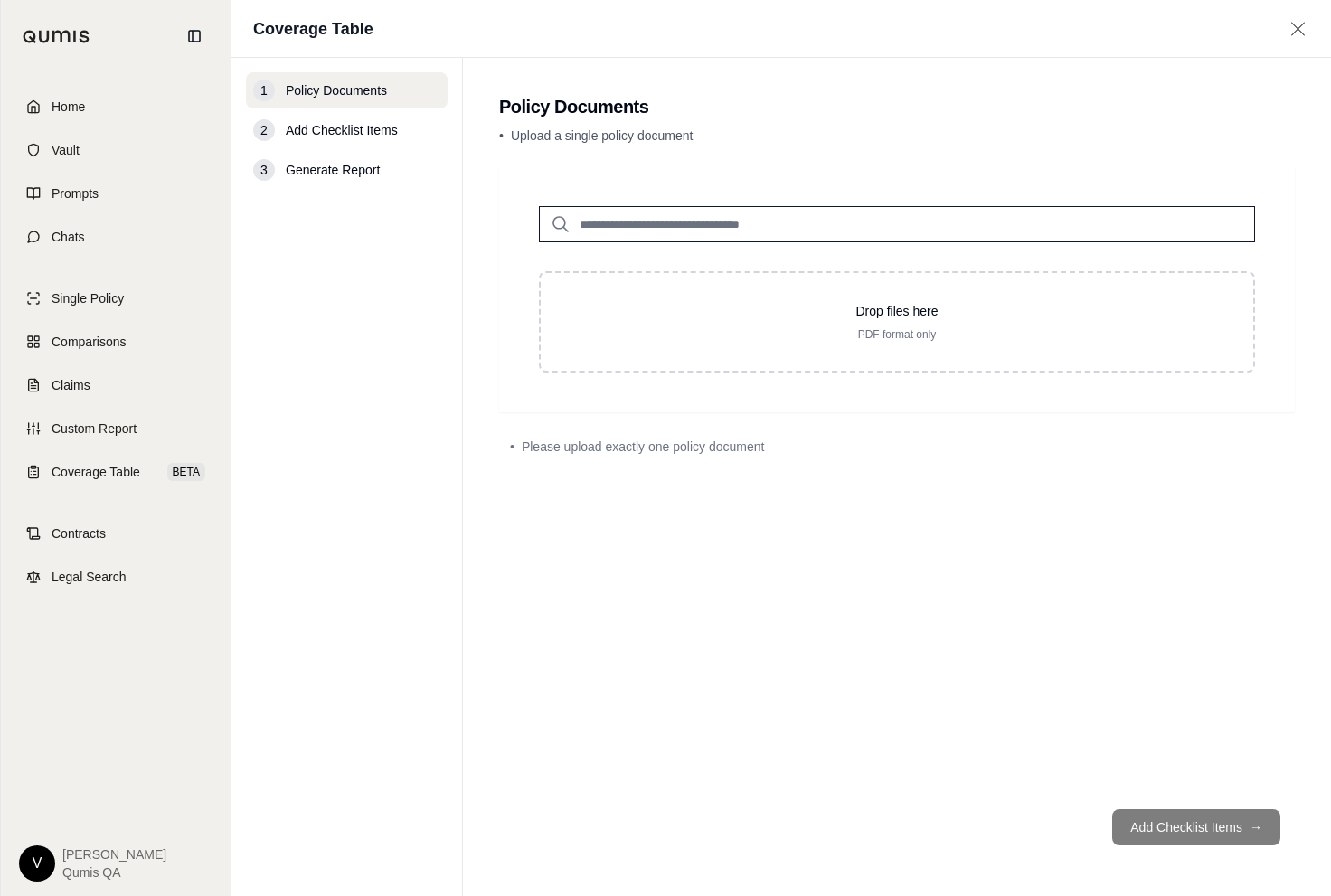
click at [598, 224] on input "search" at bounding box center [897, 224] width 716 height 36
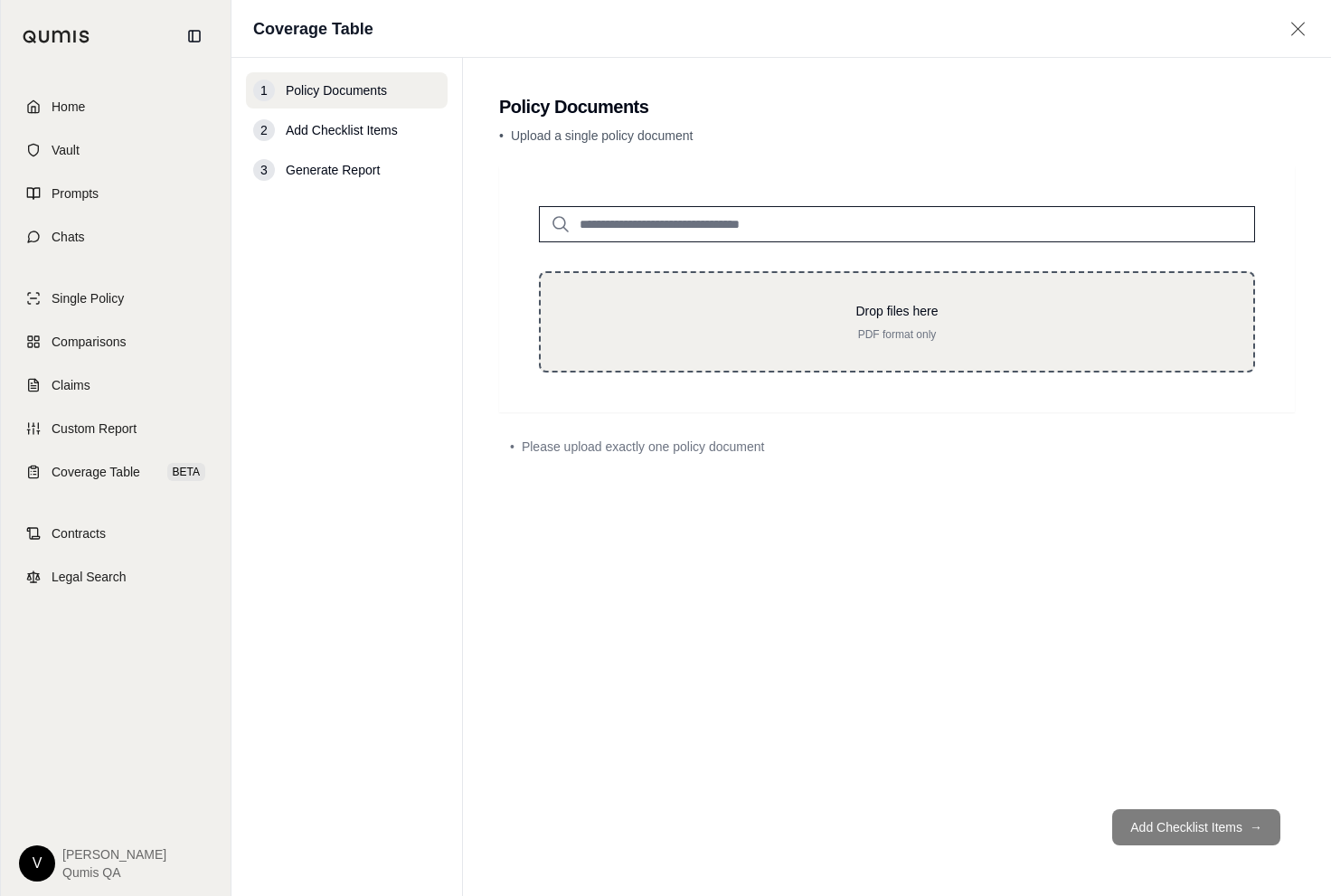
click at [754, 324] on div "Drop files here PDF format only" at bounding box center [897, 322] width 655 height 40
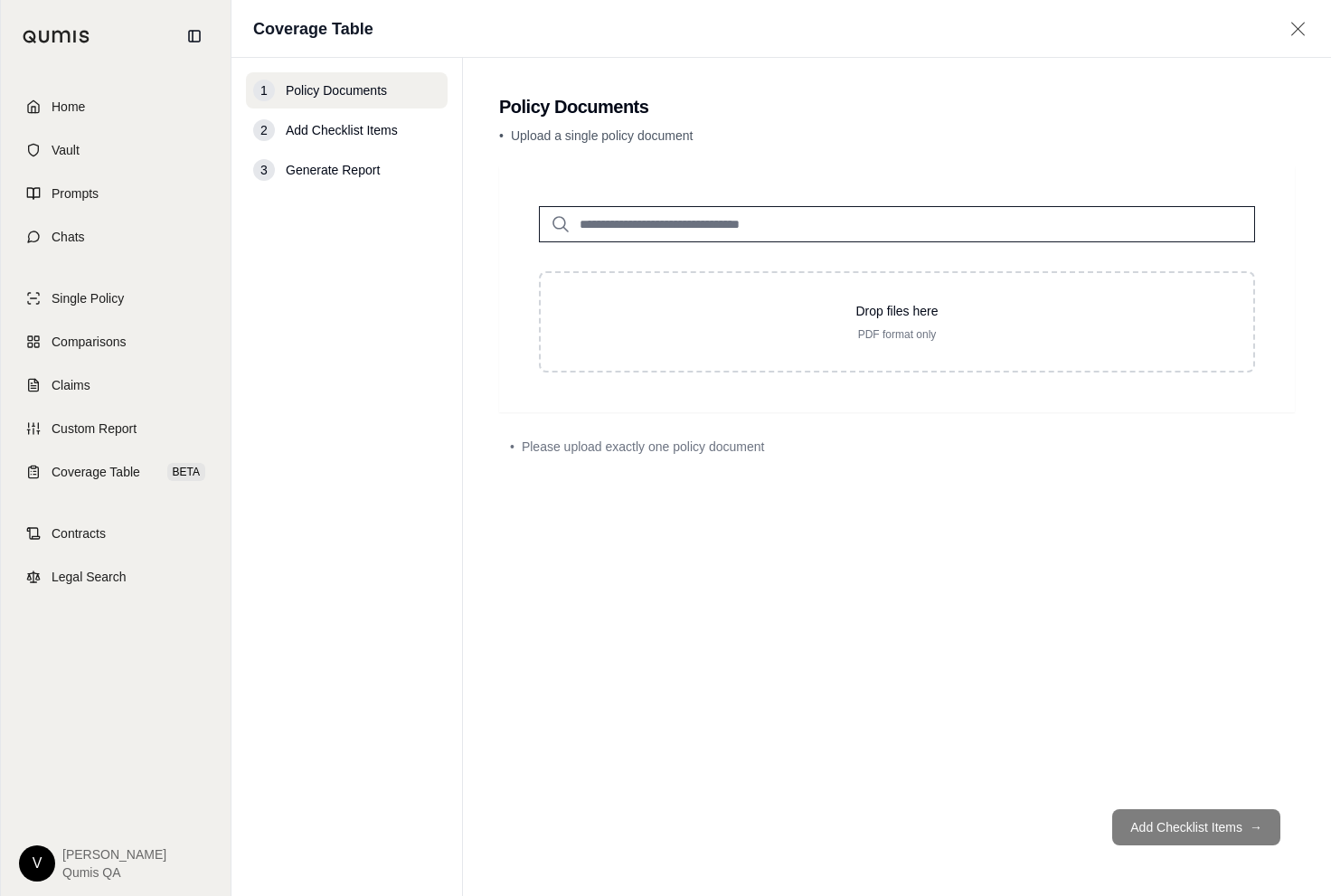
click at [663, 224] on input "search" at bounding box center [897, 224] width 716 height 36
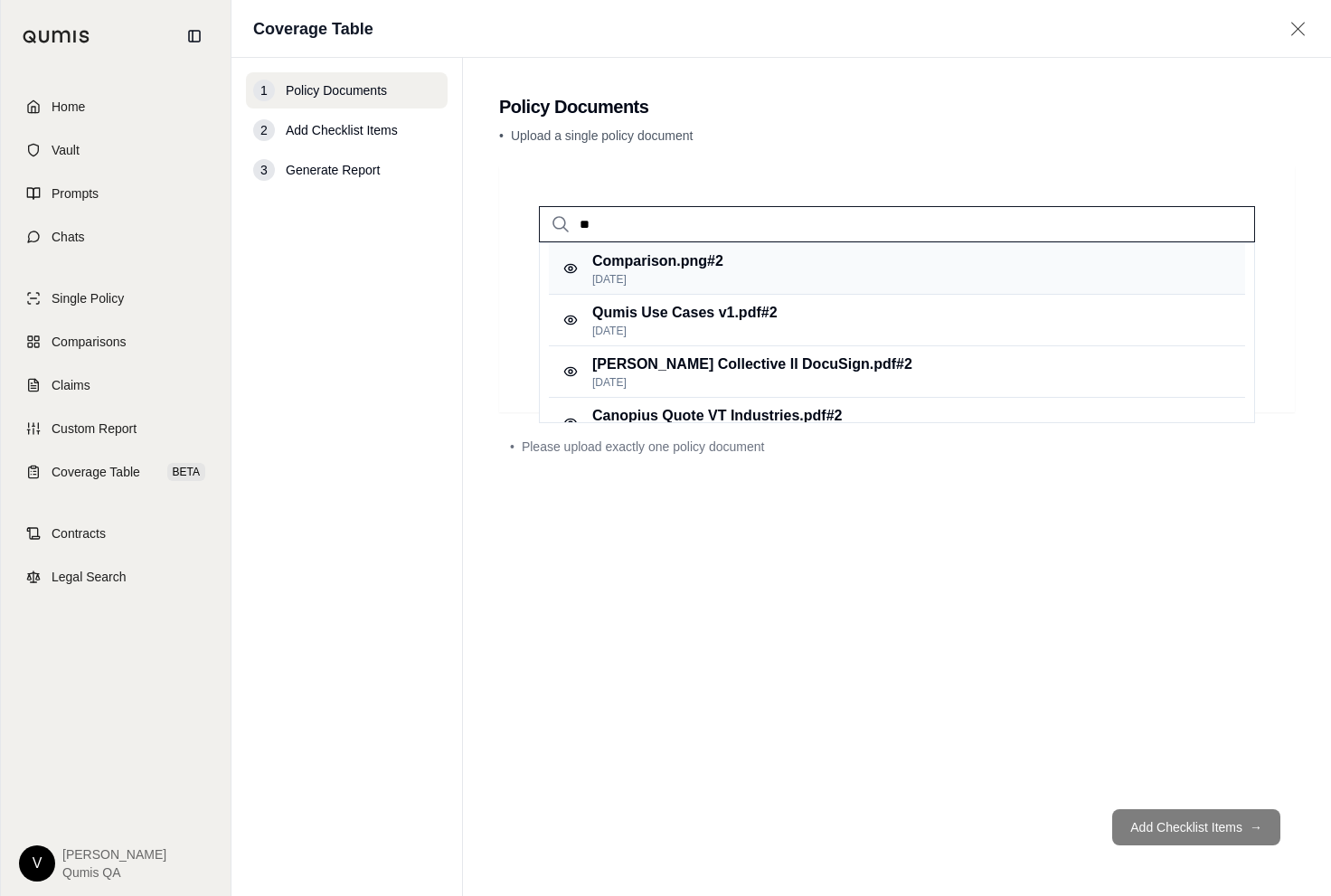
click at [661, 281] on p "Aug 28, 2025" at bounding box center [658, 279] width 131 height 15
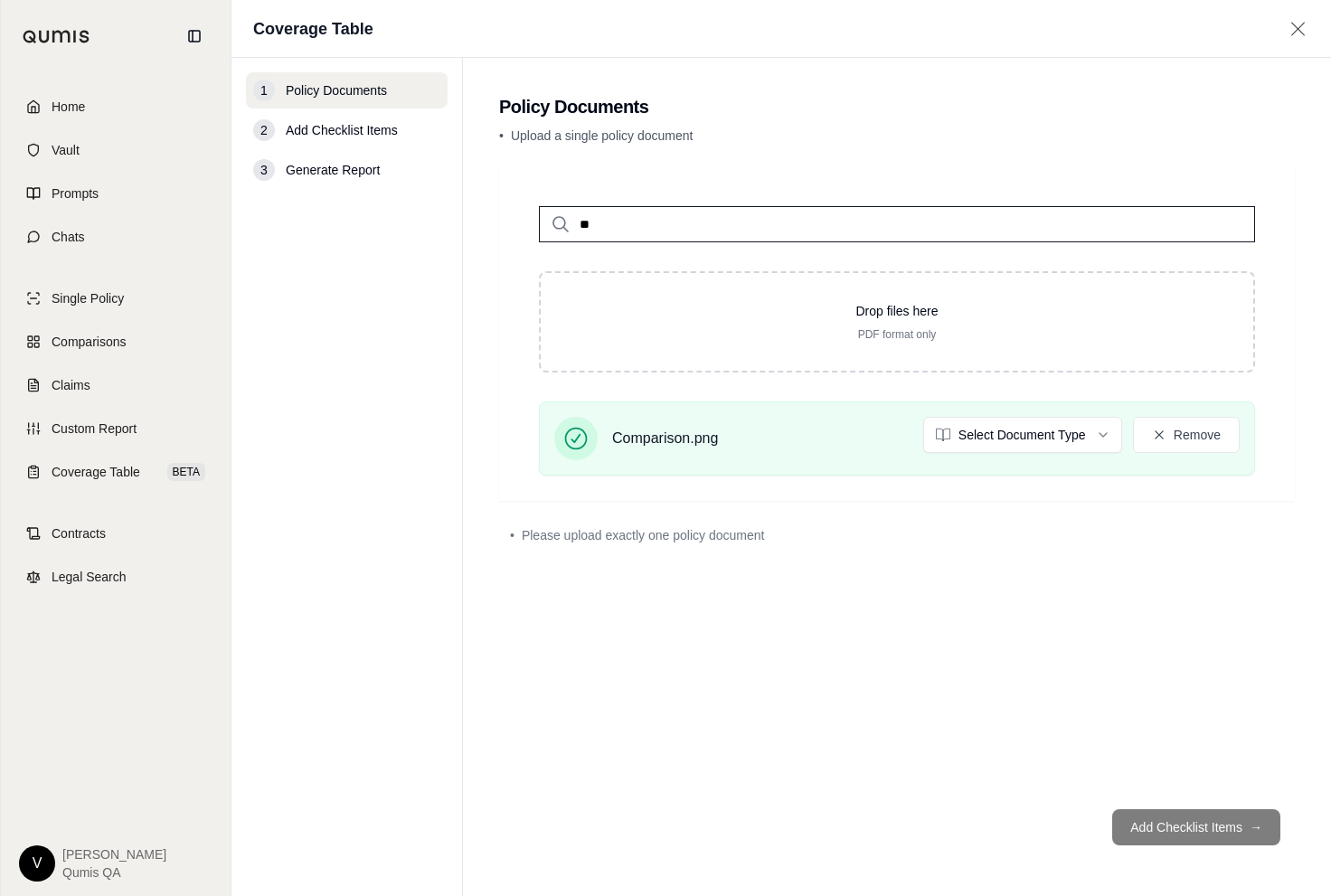
click at [723, 233] on input "**" at bounding box center [897, 224] width 716 height 36
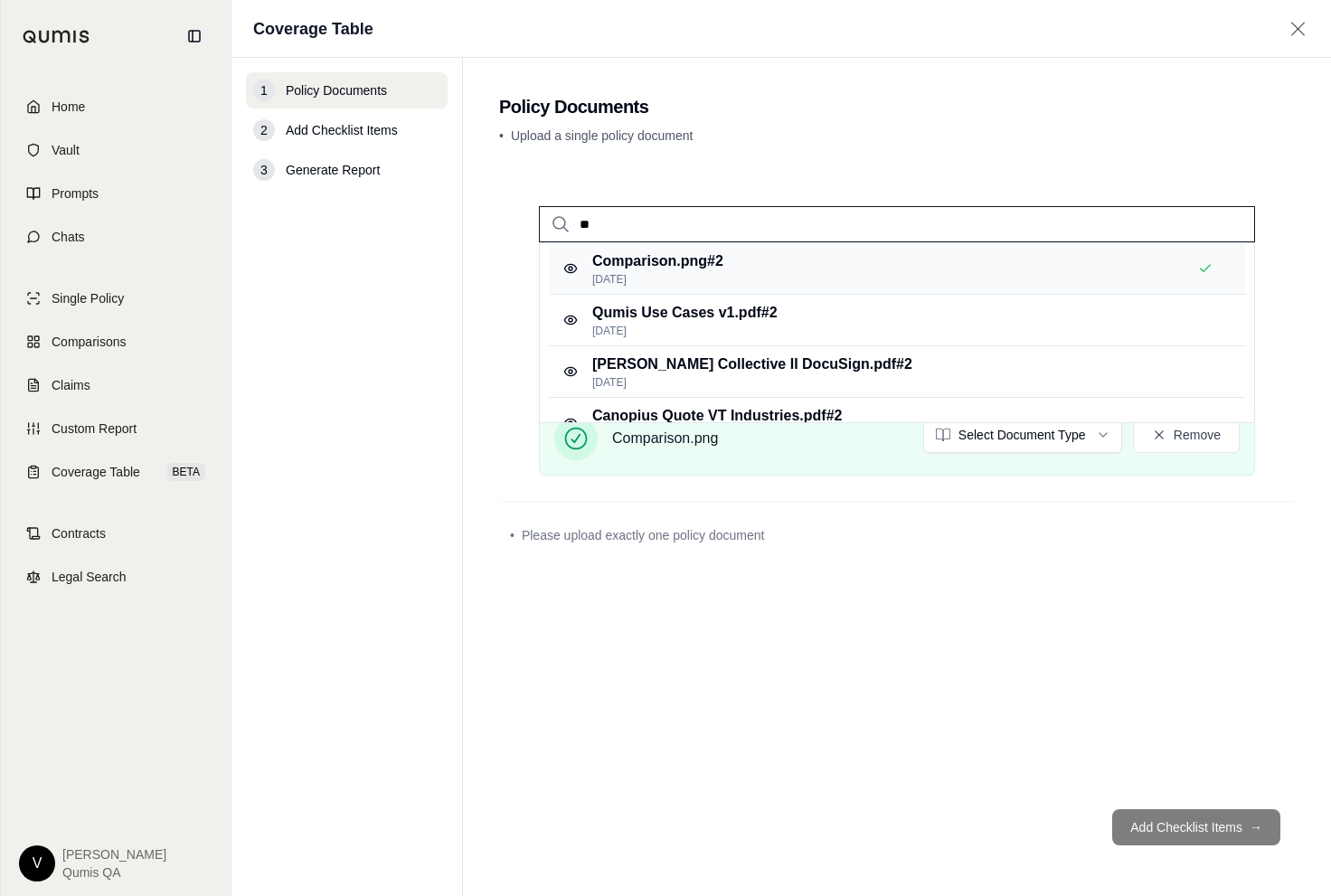
click at [721, 262] on p "Comparison.png #2" at bounding box center [658, 262] width 131 height 22
click at [730, 216] on input "**" at bounding box center [897, 224] width 716 height 36
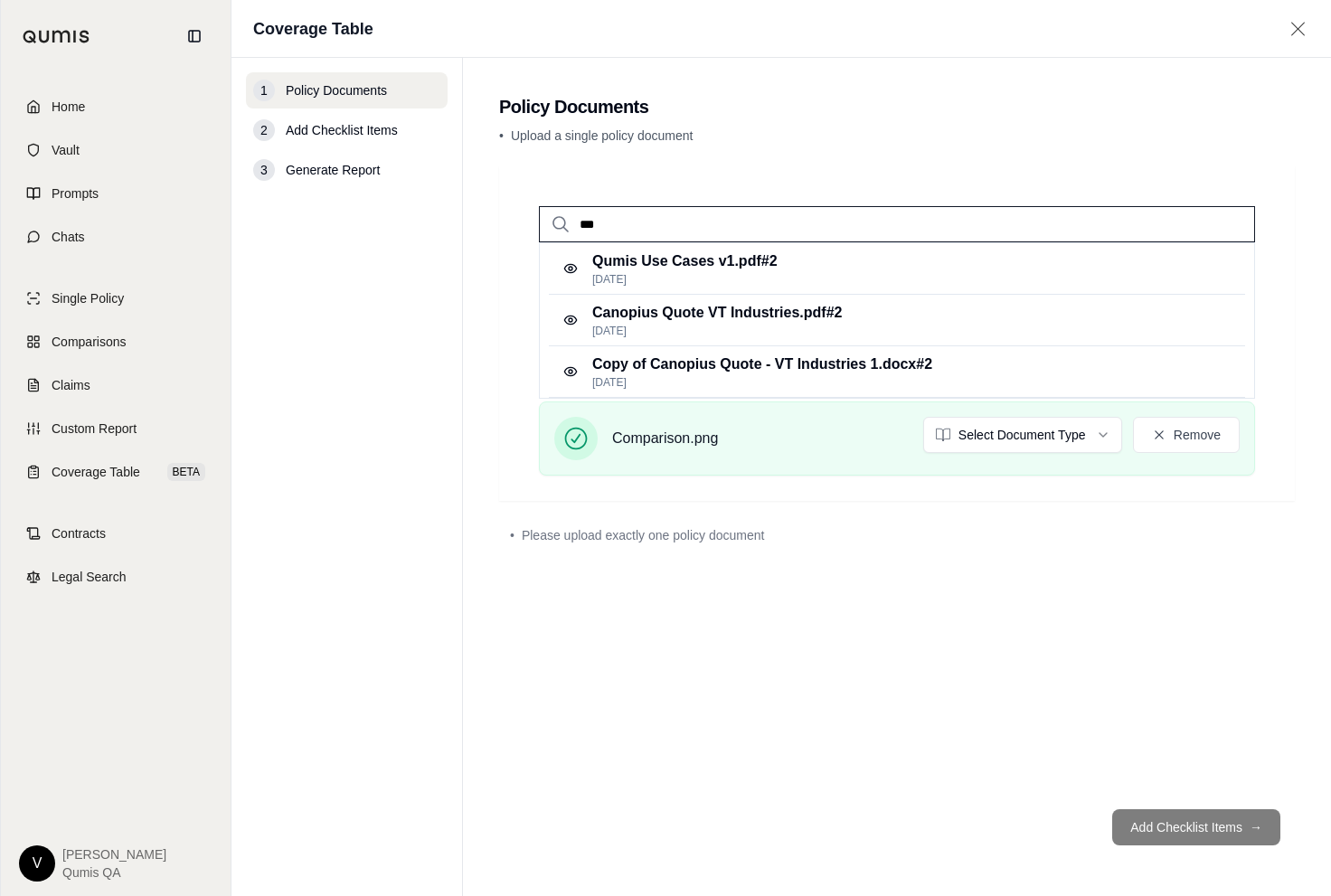
click at [730, 216] on input "**" at bounding box center [897, 224] width 716 height 36
type input "***"
click at [727, 248] on div "Canopius Quote VT Industries.pdf #2 Jul 28, 2025" at bounding box center [897, 269] width 696 height 52
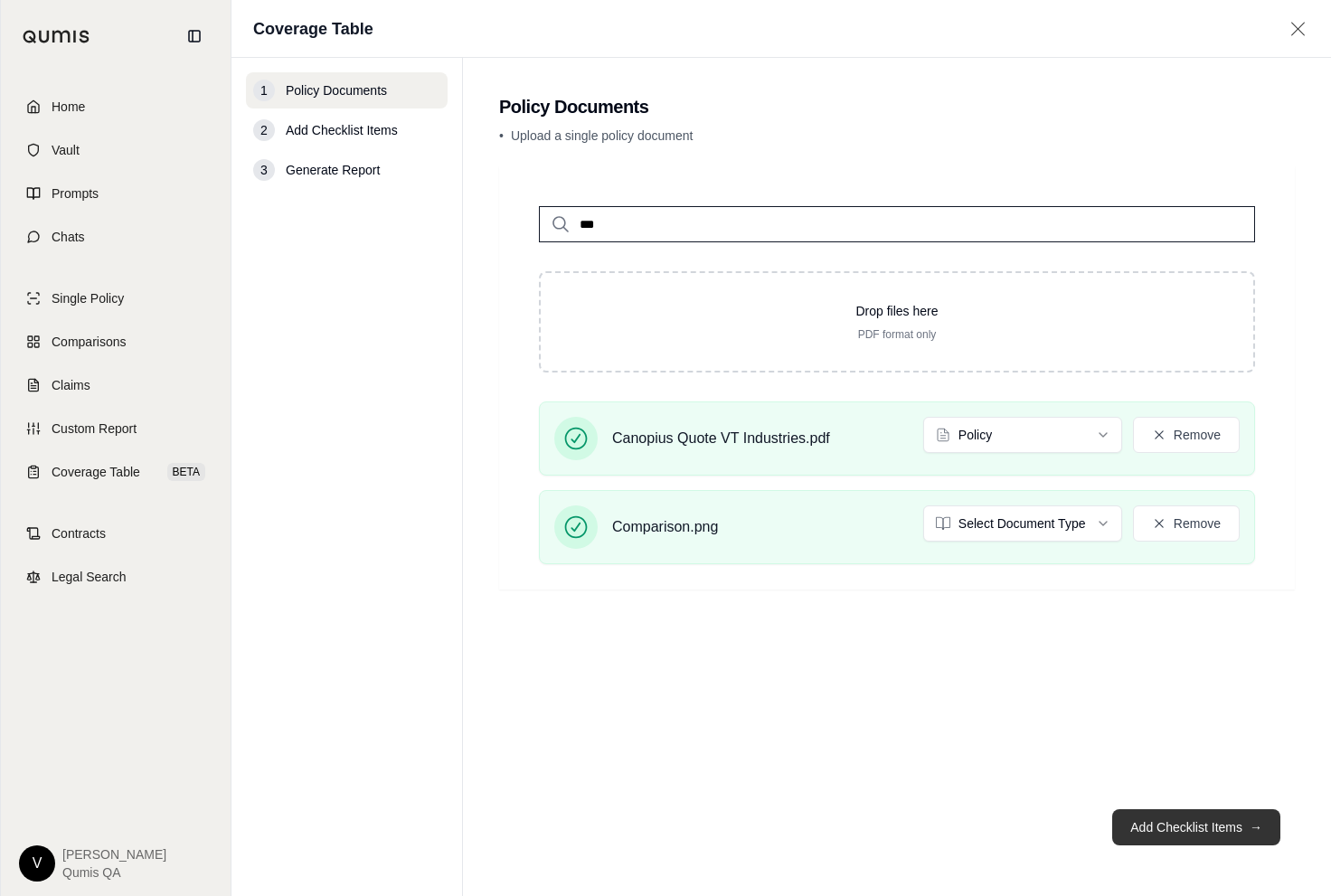
click at [1205, 825] on button "Add Checklist Items →" at bounding box center [1197, 827] width 169 height 36
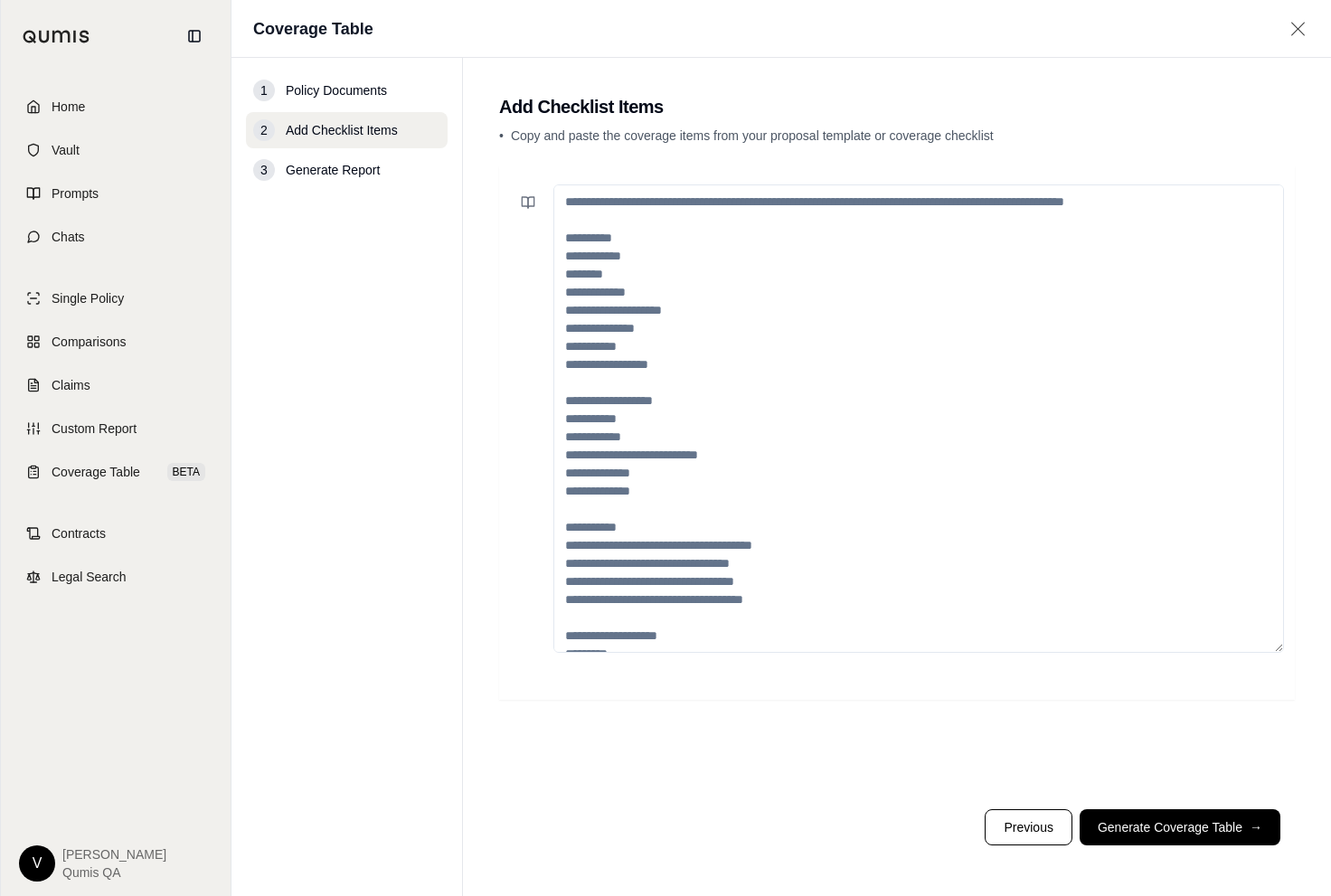
click at [683, 352] on textarea at bounding box center [918, 419] width 730 height 469
click at [522, 208] on icon at bounding box center [527, 202] width 15 height 15
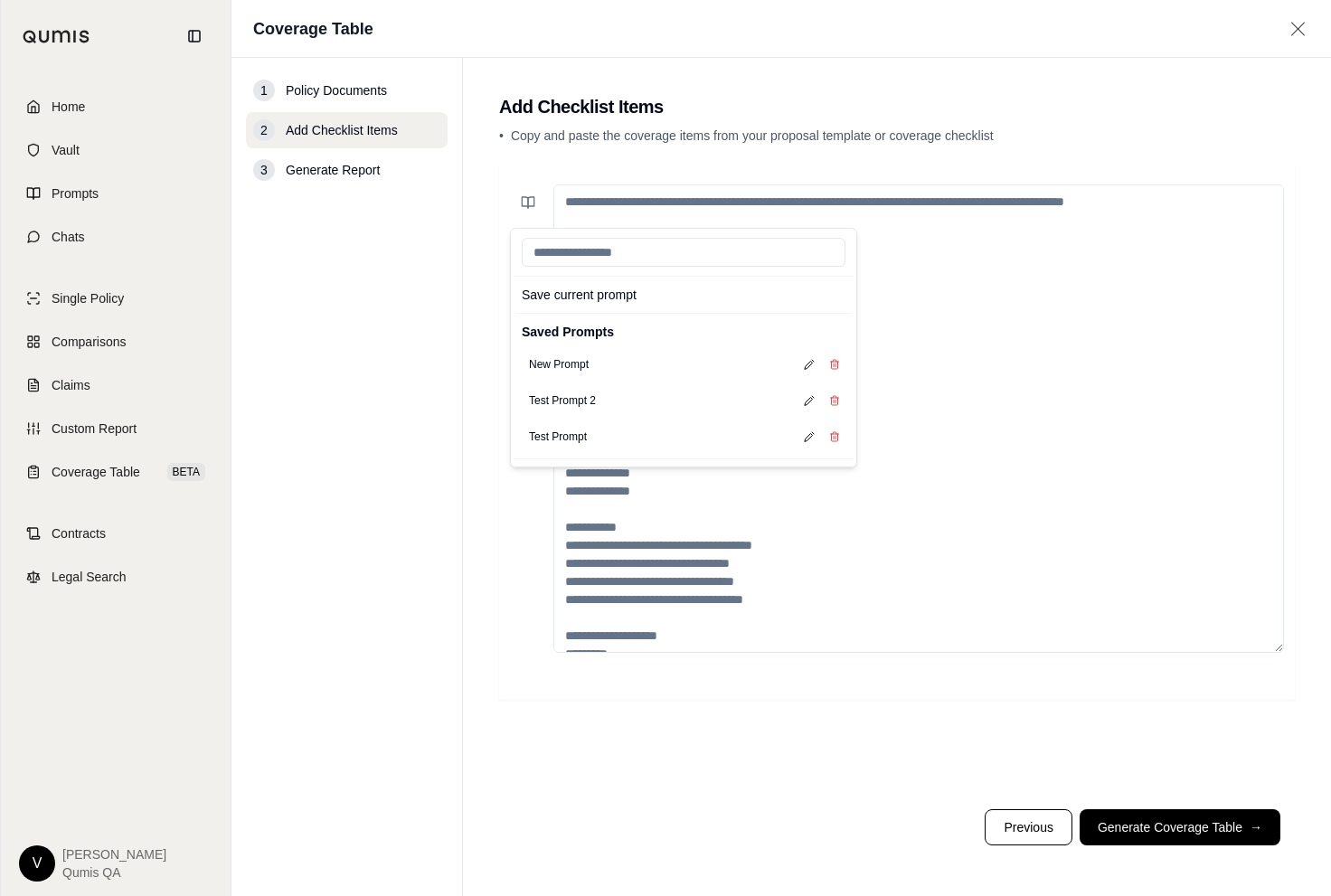
click at [328, 433] on nav "1 Policy Documents 2 Add Checklist Items 3 Generate Report" at bounding box center [347, 476] width 231 height 838
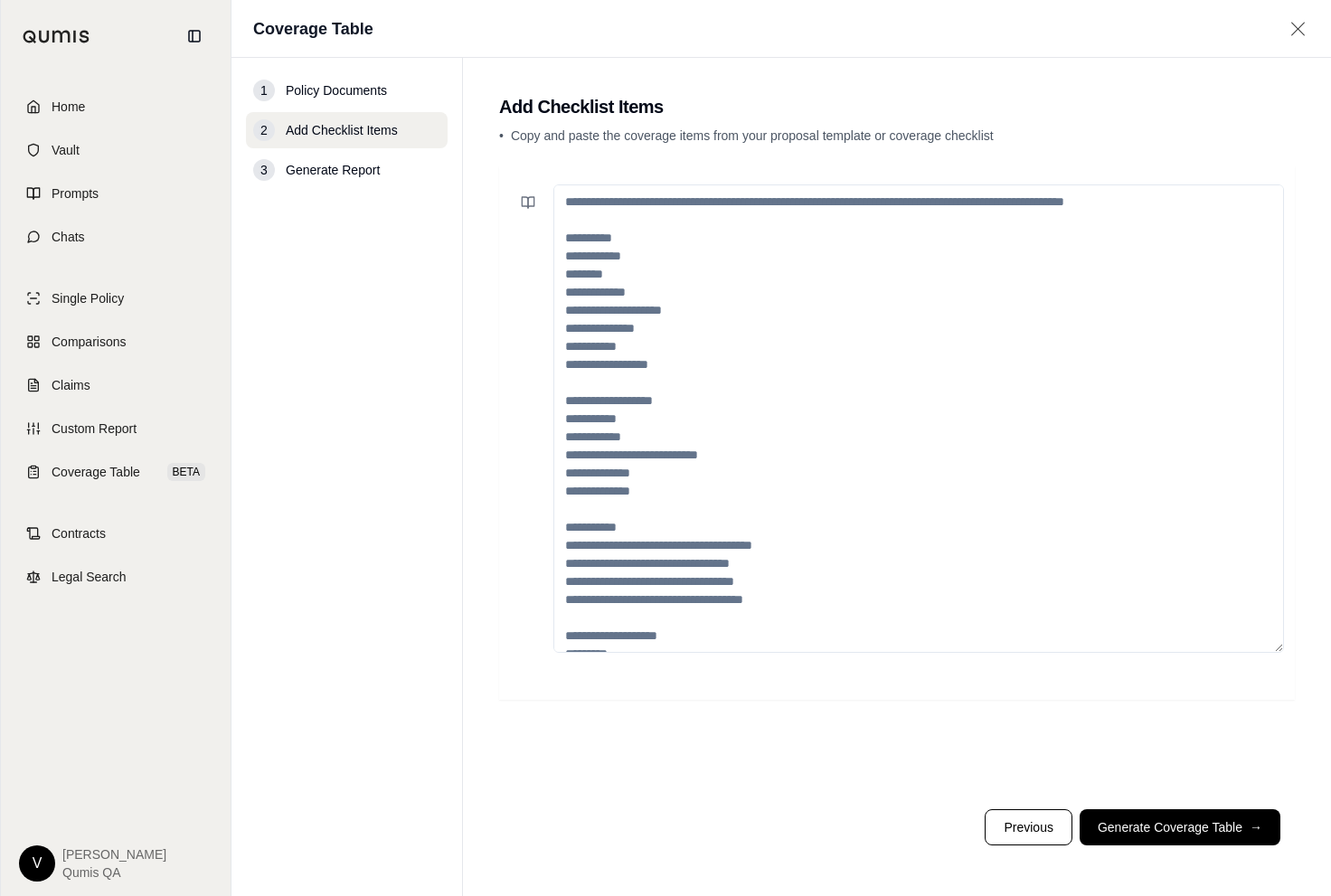
click at [667, 255] on textarea at bounding box center [918, 419] width 730 height 469
click at [525, 206] on icon at bounding box center [524, 202] width 6 height 11
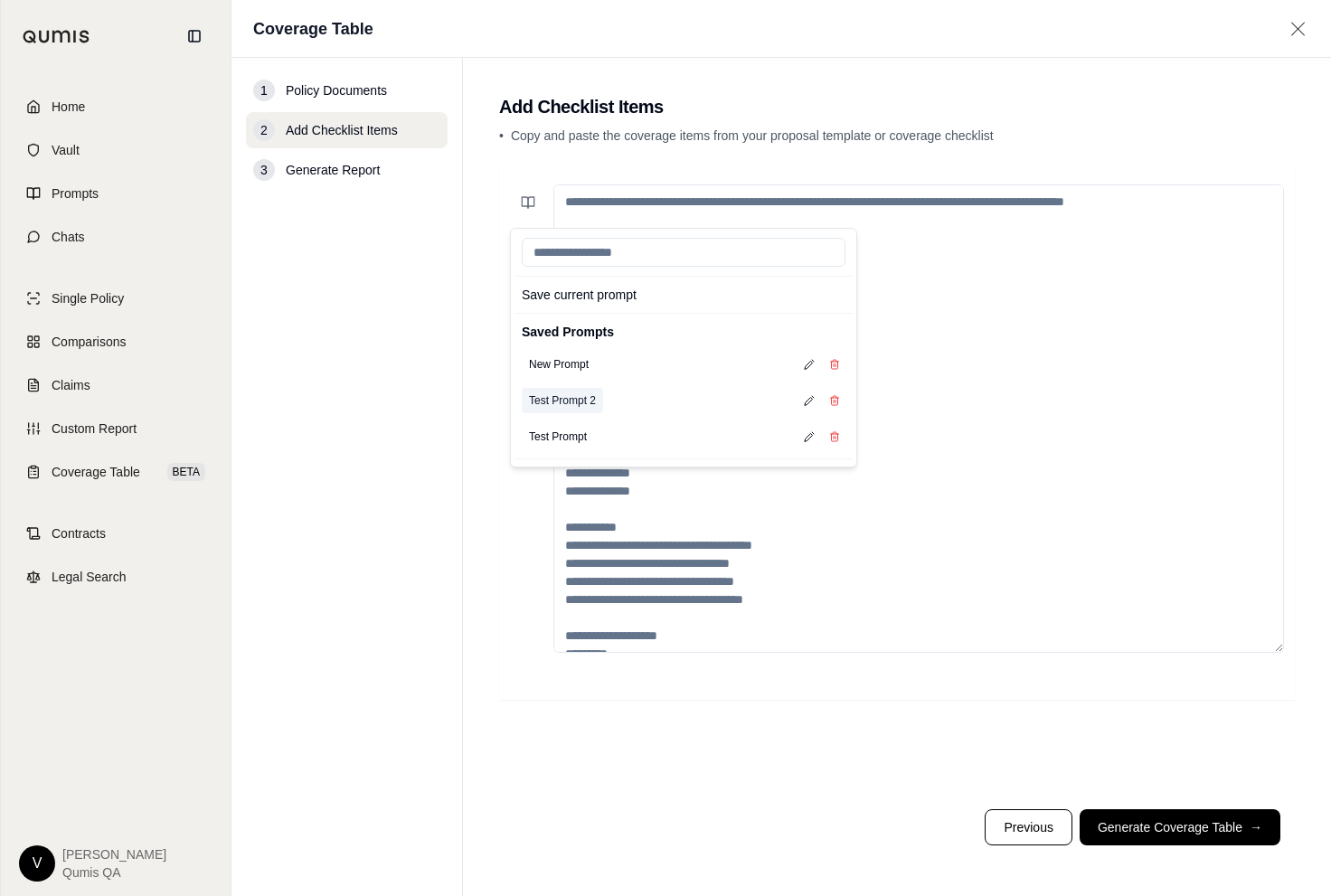
click at [547, 410] on button "Test Prompt 2" at bounding box center [562, 401] width 81 height 25
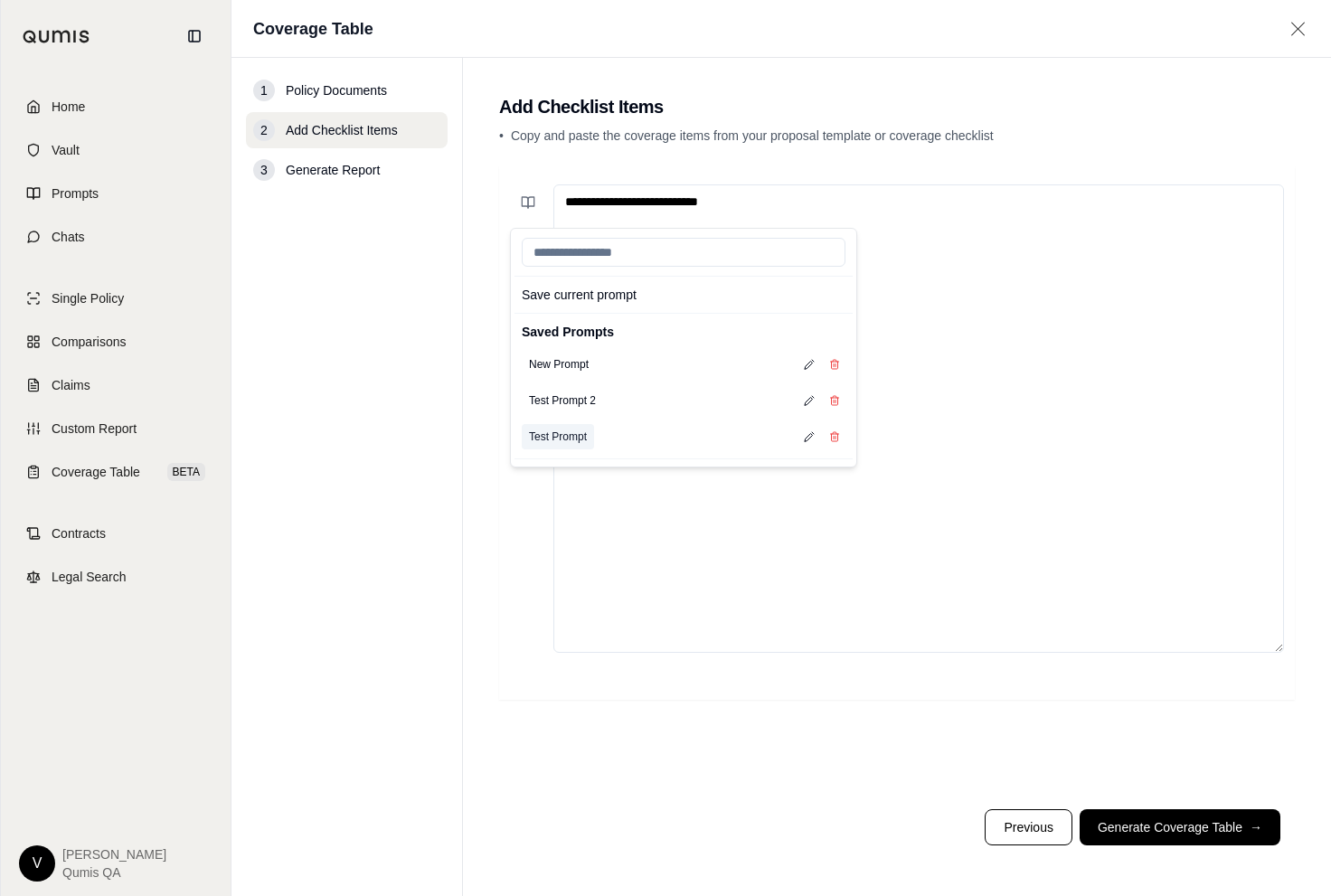
click at [553, 437] on button "Test Prompt" at bounding box center [558, 437] width 73 height 25
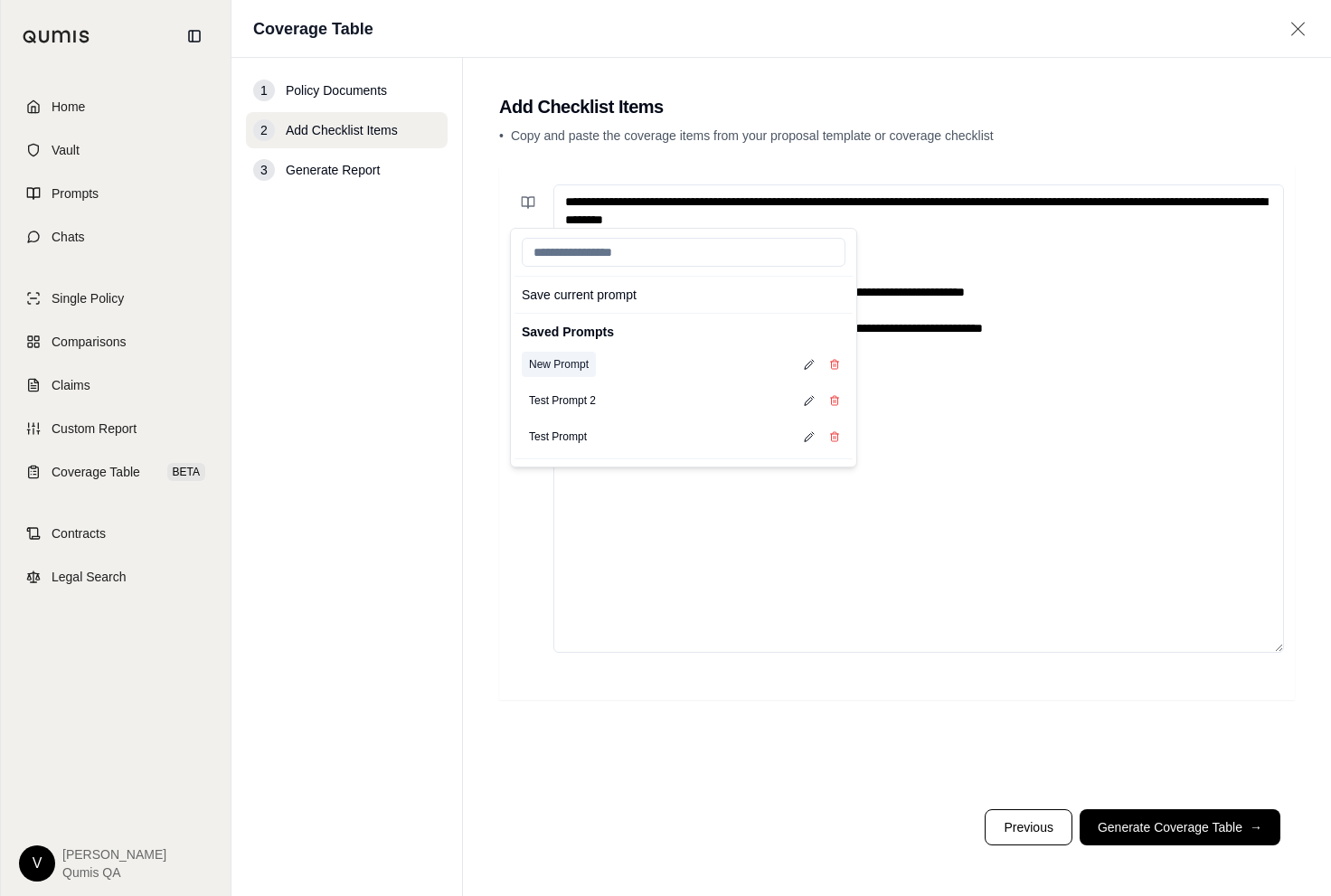
drag, startPoint x: 611, startPoint y: 250, endPoint x: 569, endPoint y: 364, distance: 121.5
click at [569, 364] on div "Save current prompt Saved Prompts New Prompt Test Prompt 2 Test Prompt" at bounding box center [683, 347] width 347 height 239
click at [576, 364] on button "New Prompt" at bounding box center [559, 365] width 74 height 25
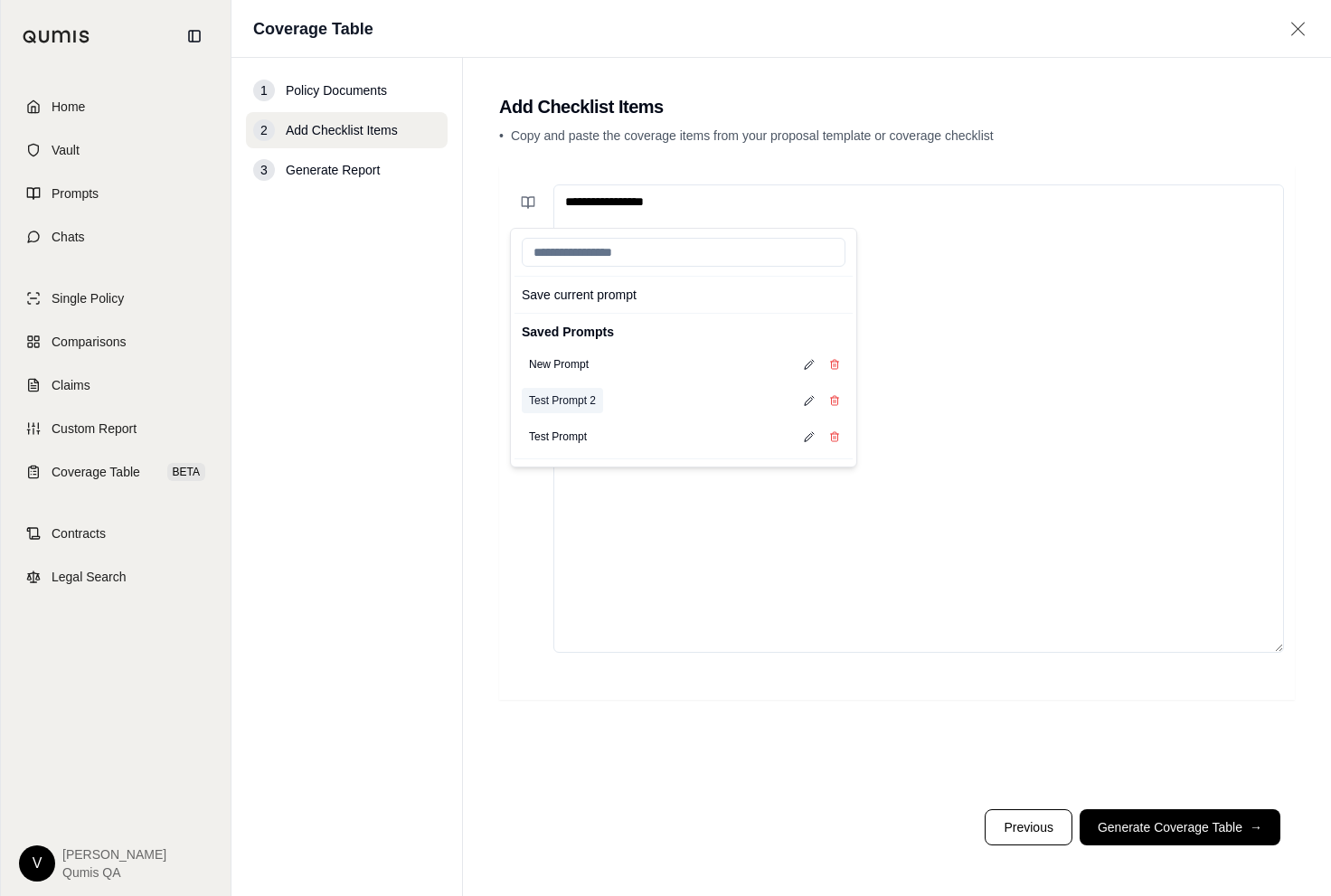
click at [576, 403] on button "Test Prompt 2" at bounding box center [562, 401] width 81 height 25
click at [577, 437] on button "Test Prompt" at bounding box center [558, 437] width 73 height 25
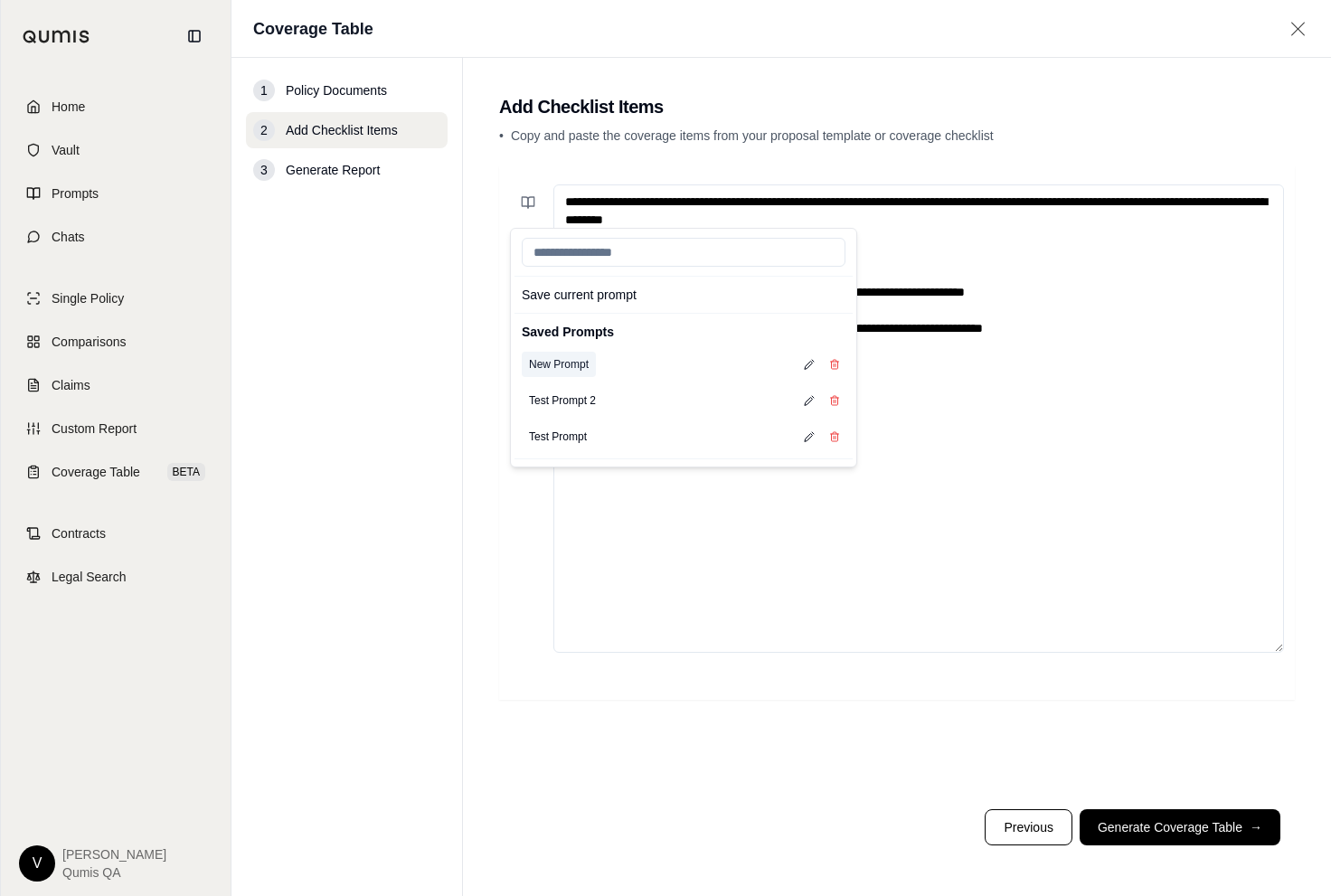
click at [588, 364] on button "New Prompt" at bounding box center [559, 365] width 74 height 25
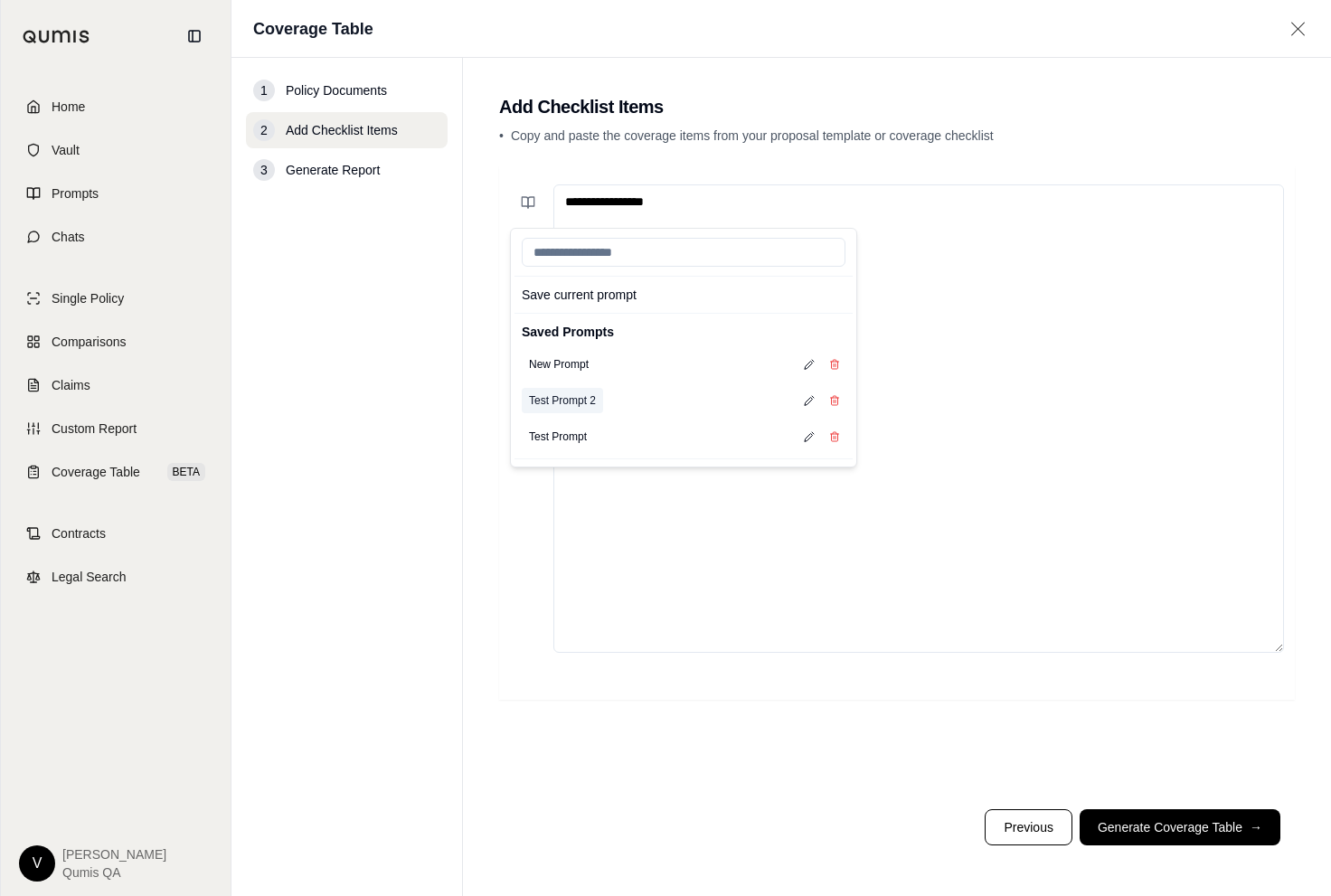
click at [583, 400] on button "Test Prompt 2" at bounding box center [562, 401] width 81 height 25
type textarea "**********"
